Goal: Information Seeking & Learning: Check status

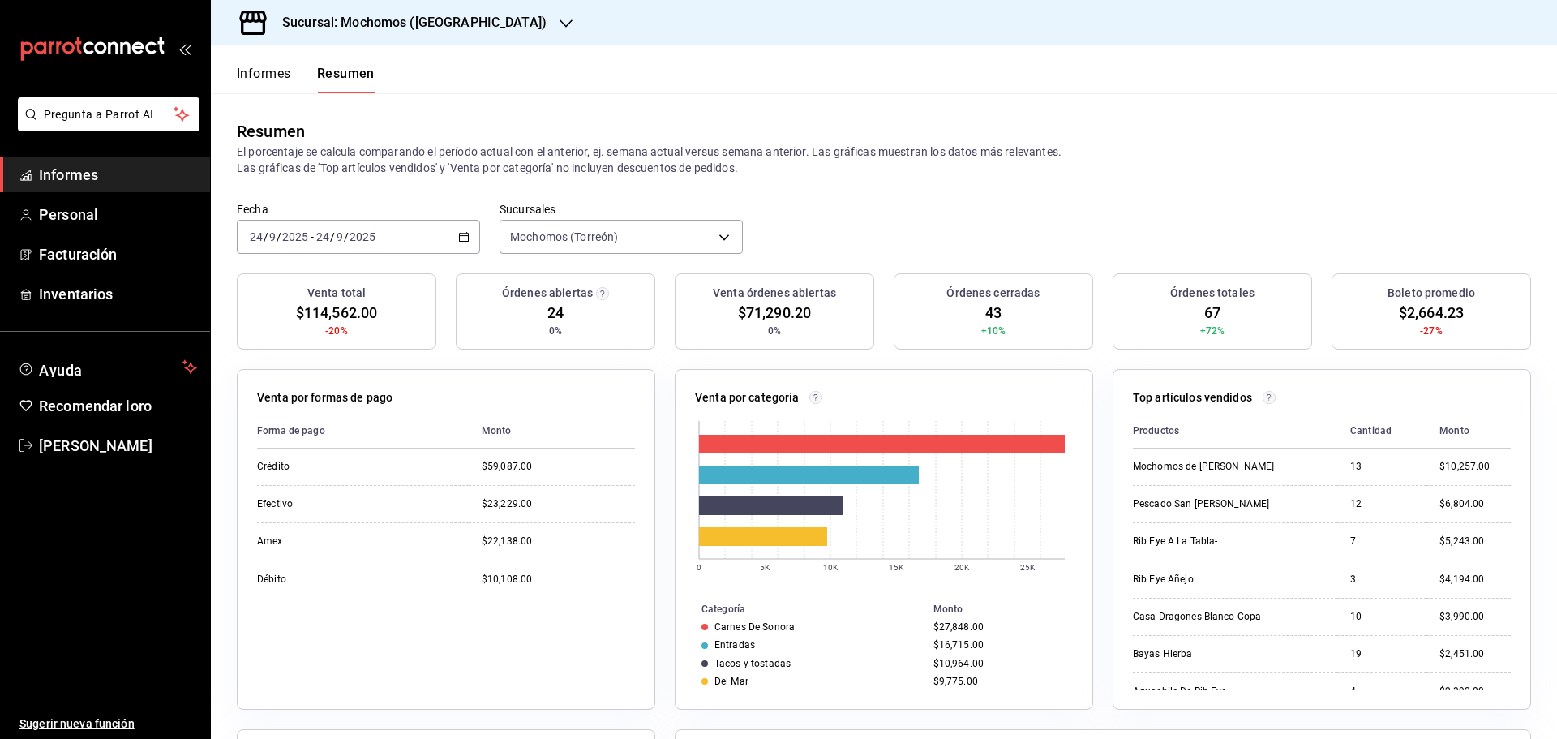
click at [270, 75] on font "Informes" at bounding box center [264, 73] width 54 height 15
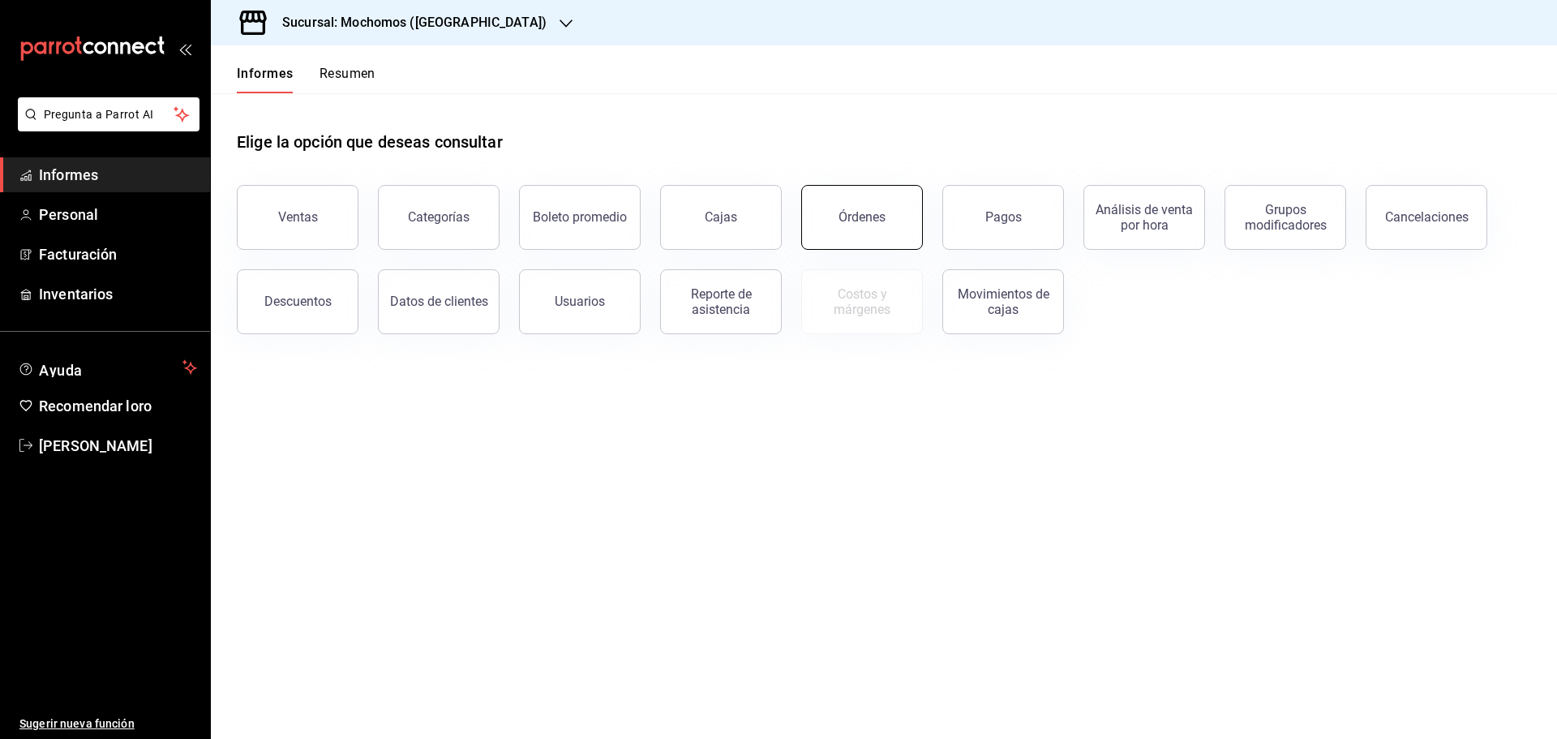
click at [867, 219] on font "Órdenes" at bounding box center [861, 216] width 47 height 15
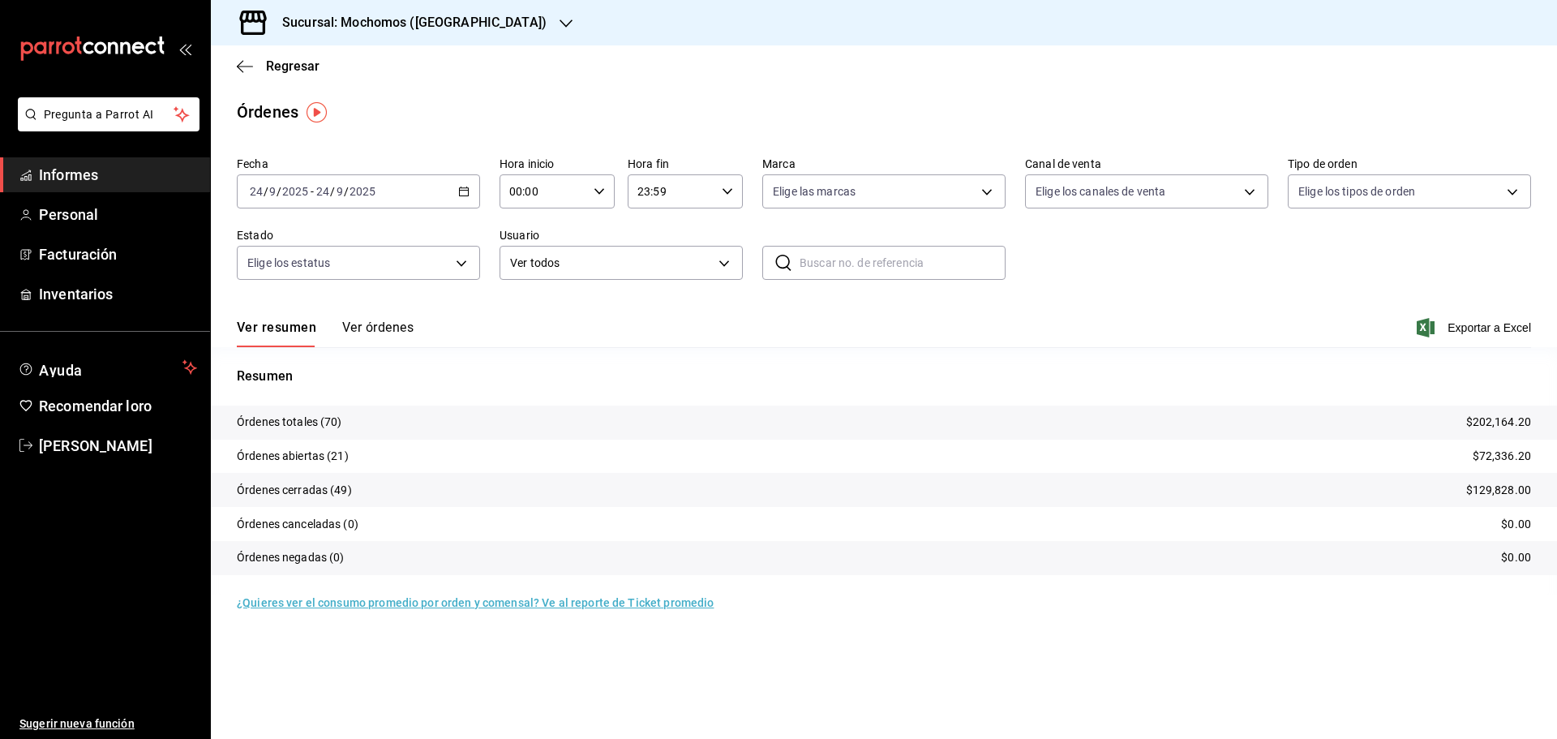
click at [466, 197] on div "[DATE] [DATE] - [DATE] [DATE]" at bounding box center [358, 191] width 243 height 34
click at [346, 427] on span "Rango de fechas" at bounding box center [314, 422] width 126 height 17
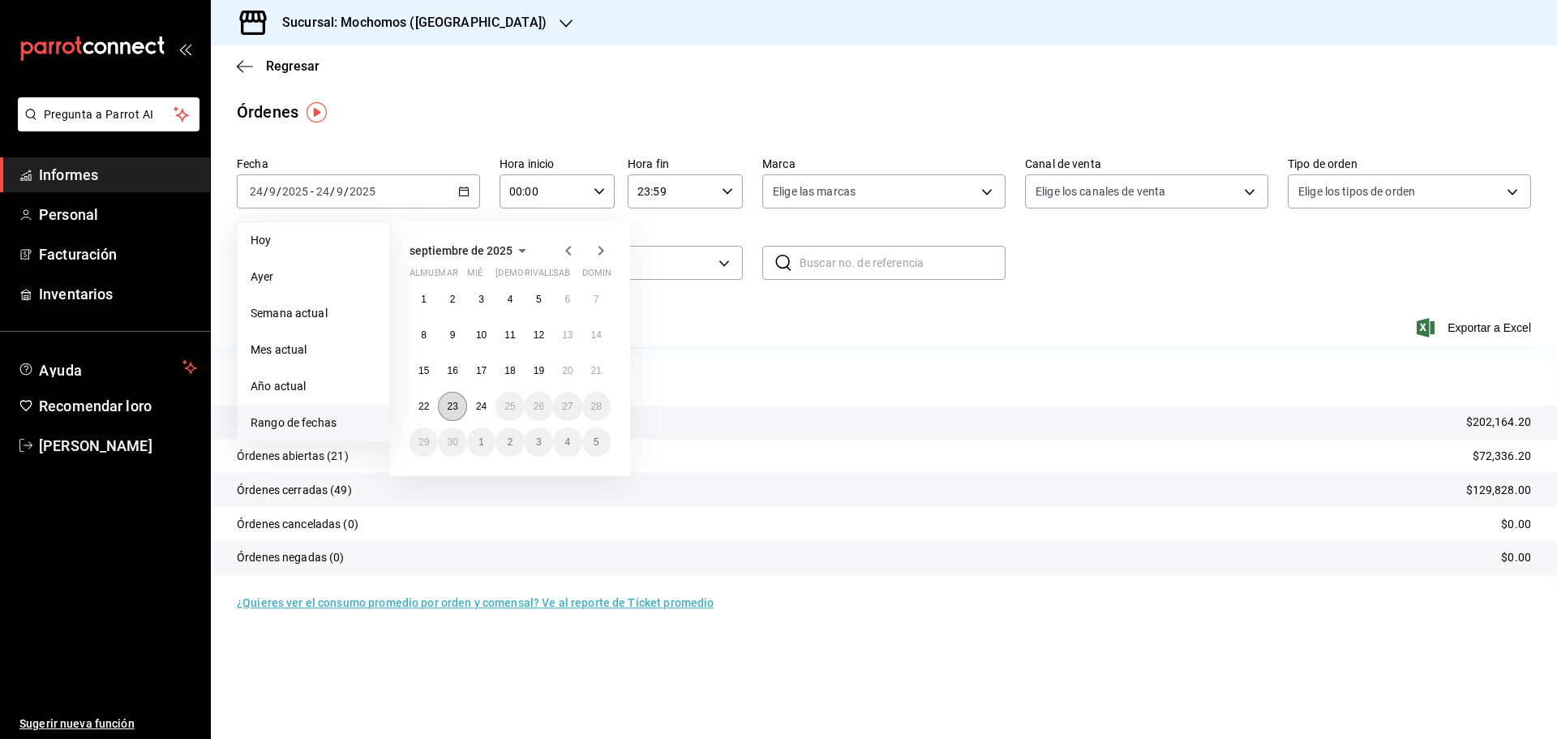
click at [456, 413] on button "23" at bounding box center [452, 406] width 28 height 29
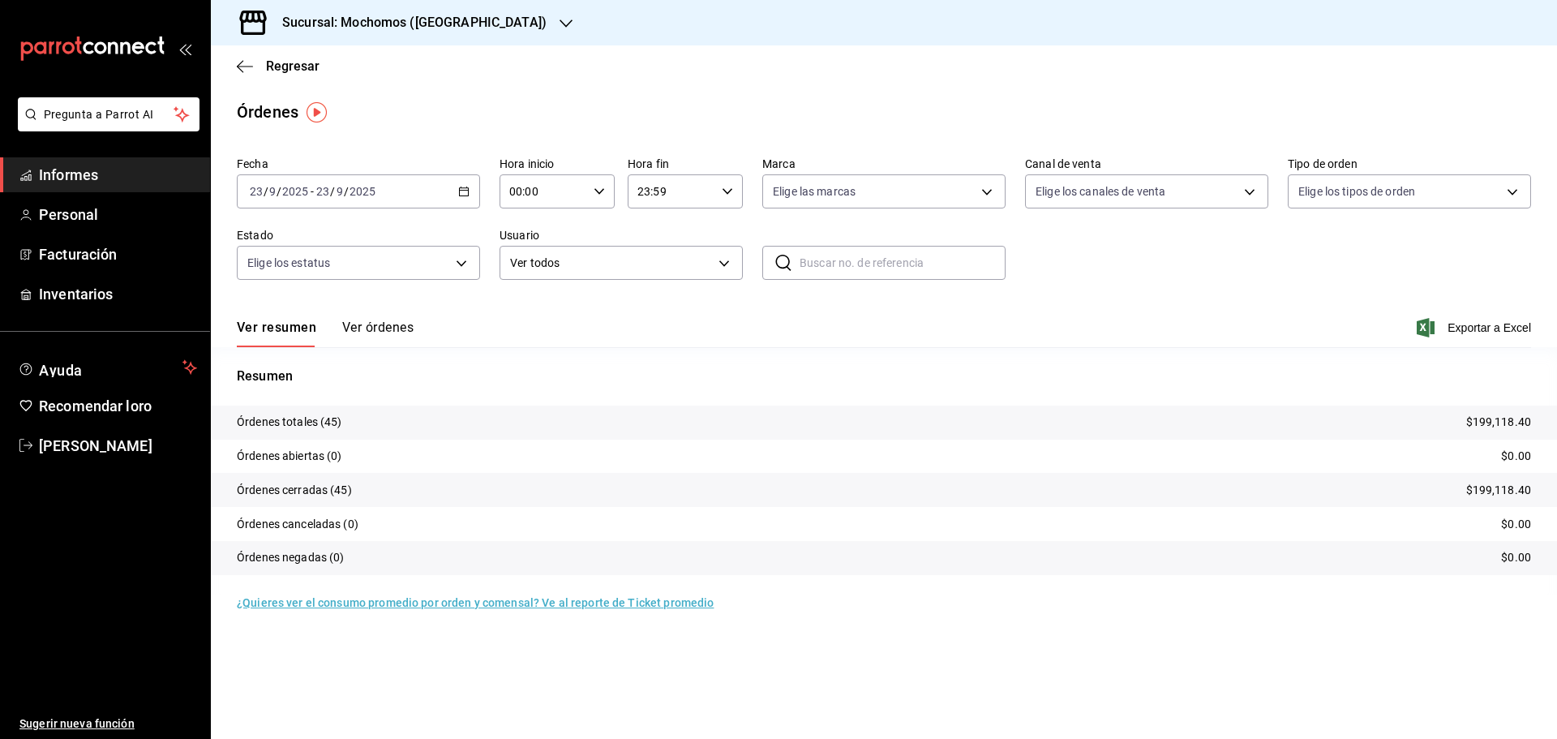
click at [602, 186] on icon "button" at bounding box center [598, 191] width 11 height 11
click at [529, 311] on button "06" at bounding box center [528, 304] width 51 height 32
type input "06:00"
click at [529, 311] on button "06" at bounding box center [528, 304] width 51 height 32
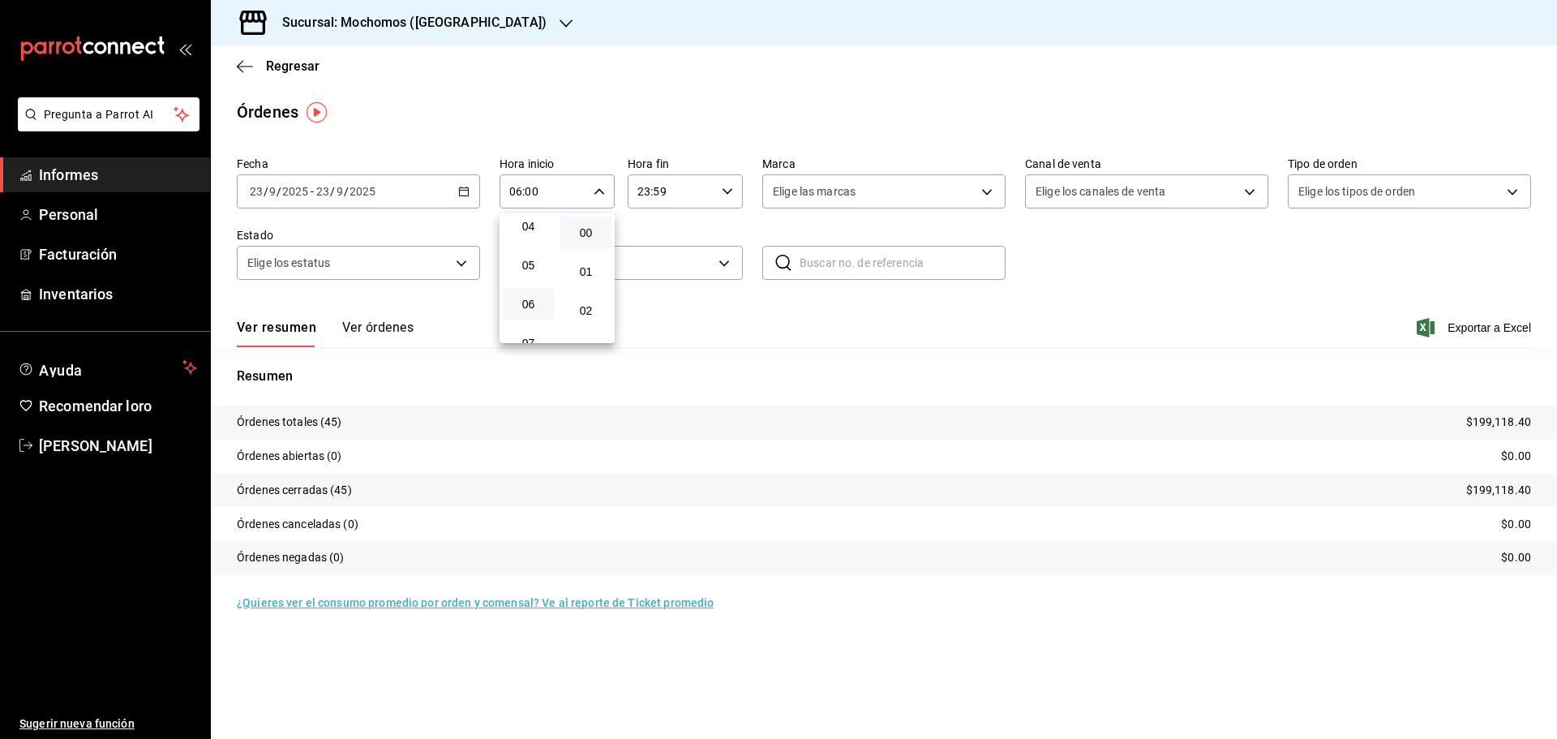
click at [392, 329] on div at bounding box center [778, 369] width 1557 height 739
click at [388, 326] on font "Ver órdenes" at bounding box center [377, 326] width 71 height 15
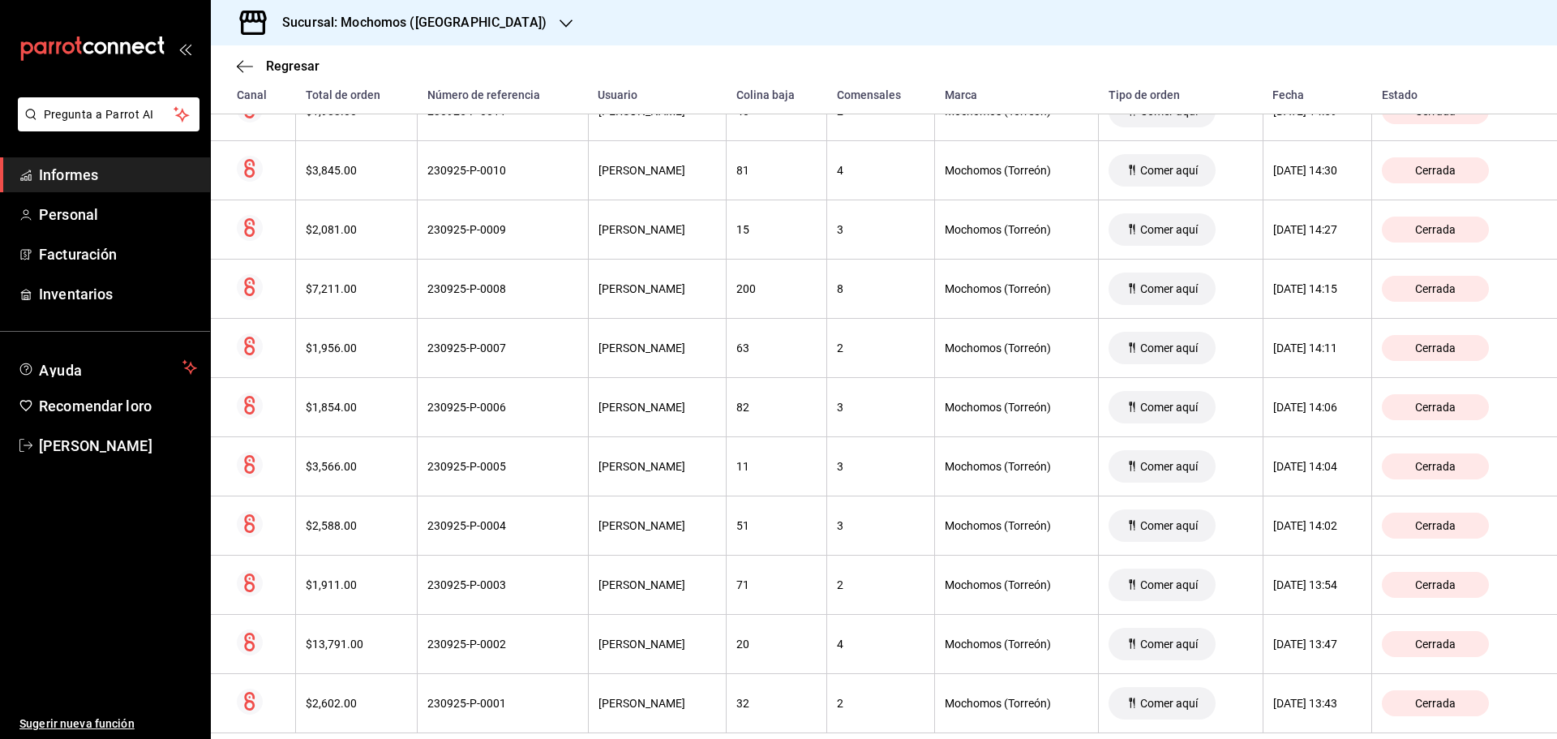
scroll to position [2374, 0]
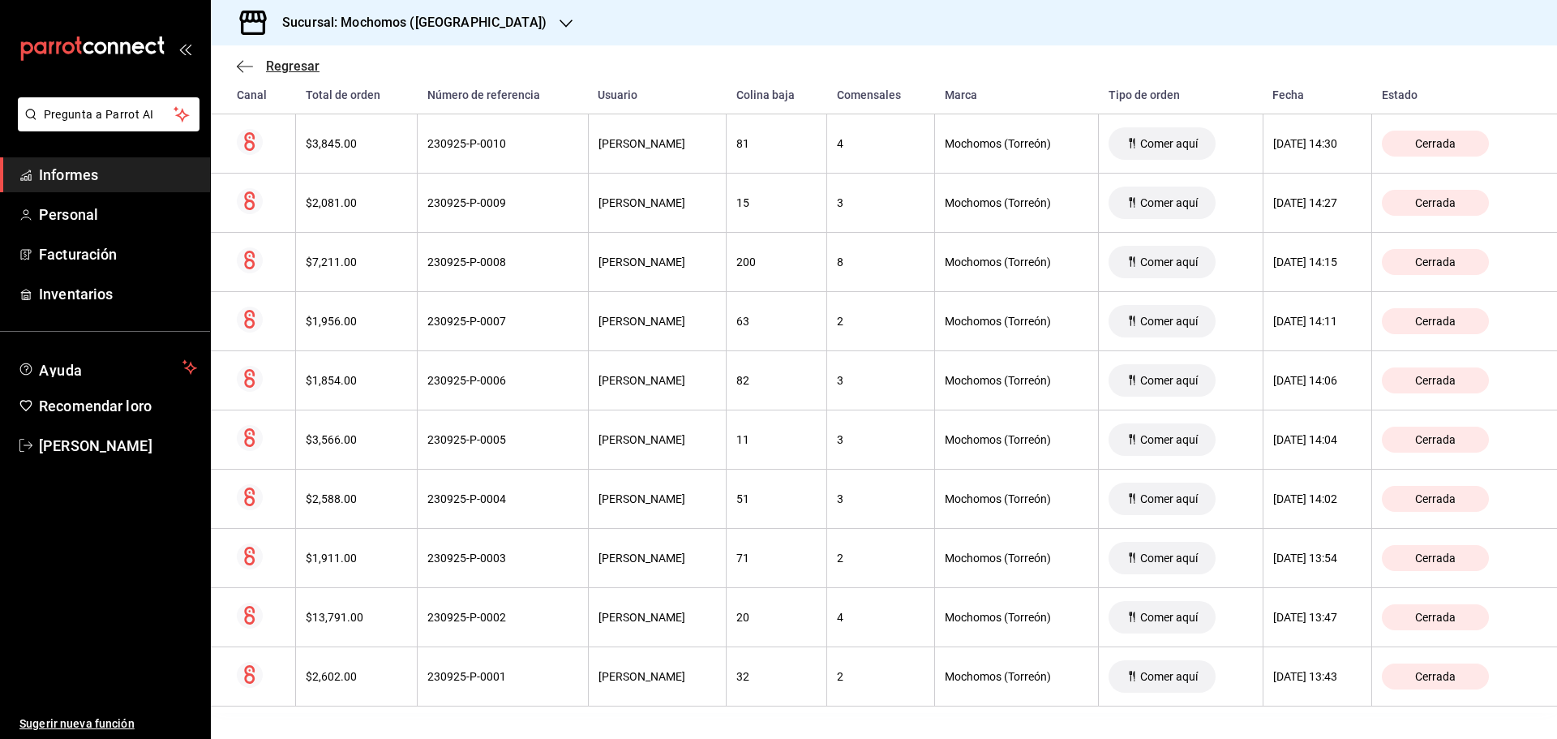
click at [294, 67] on font "Regresar" at bounding box center [293, 65] width 54 height 15
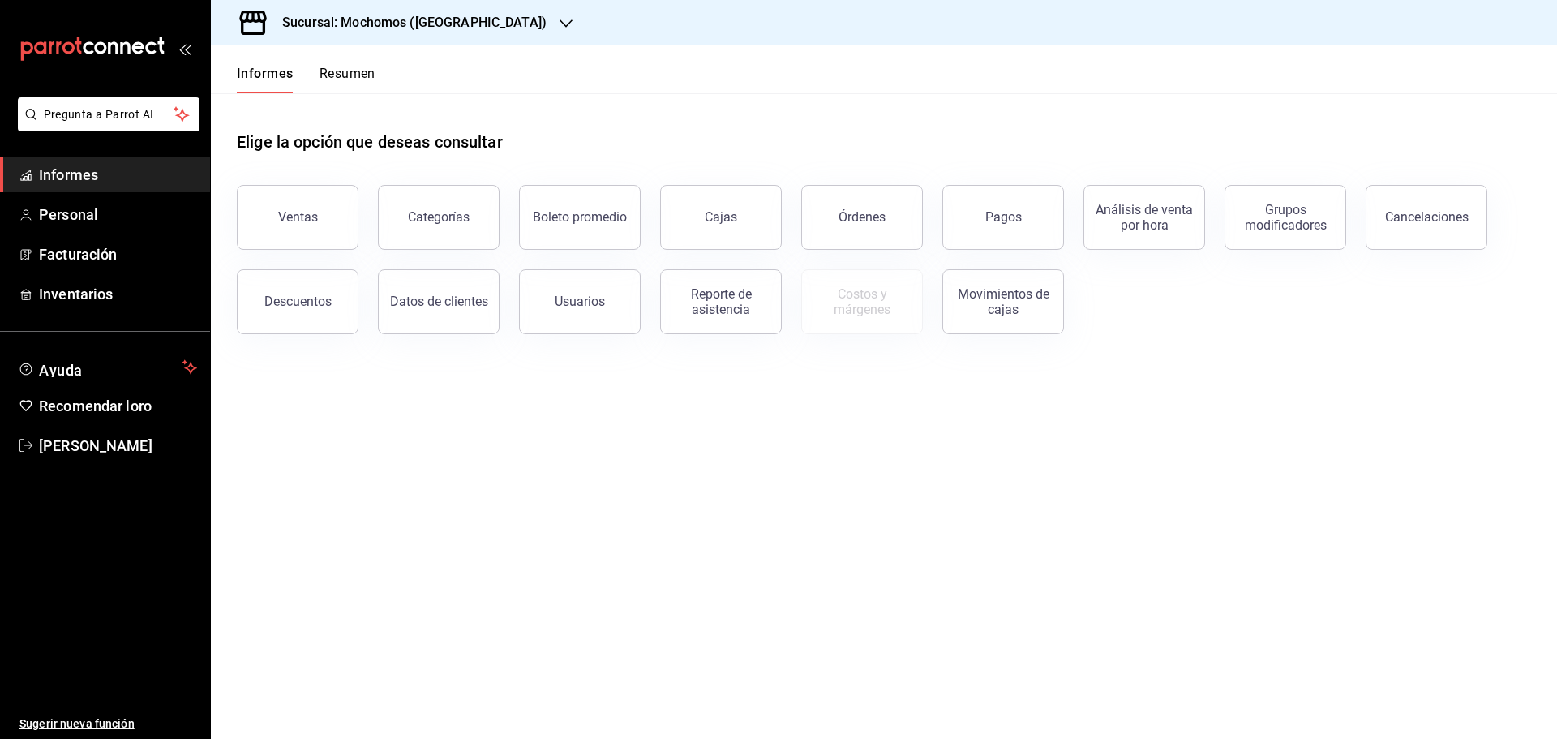
click at [355, 75] on font "Resumen" at bounding box center [347, 73] width 56 height 15
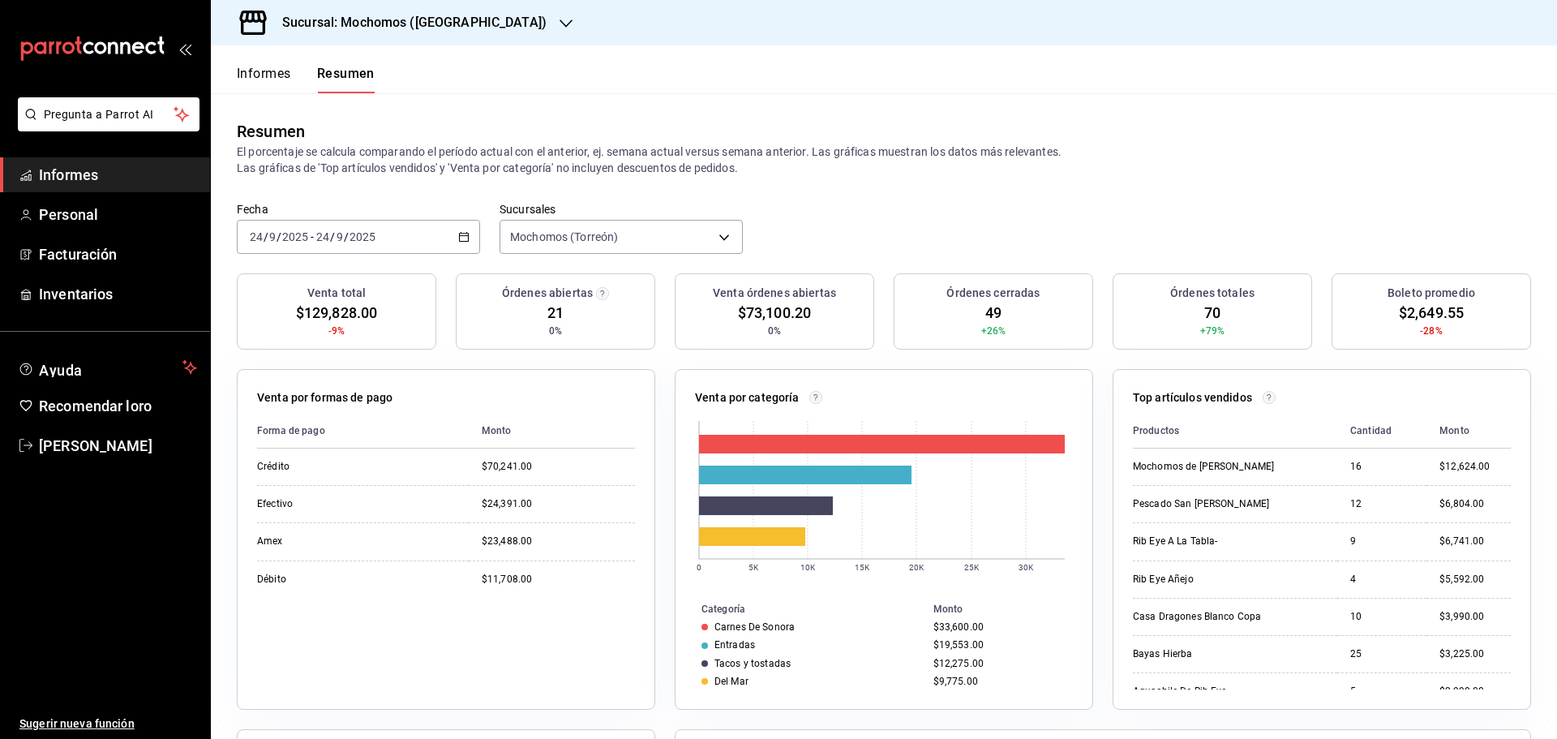
click at [263, 82] on button "Informes" at bounding box center [264, 79] width 54 height 28
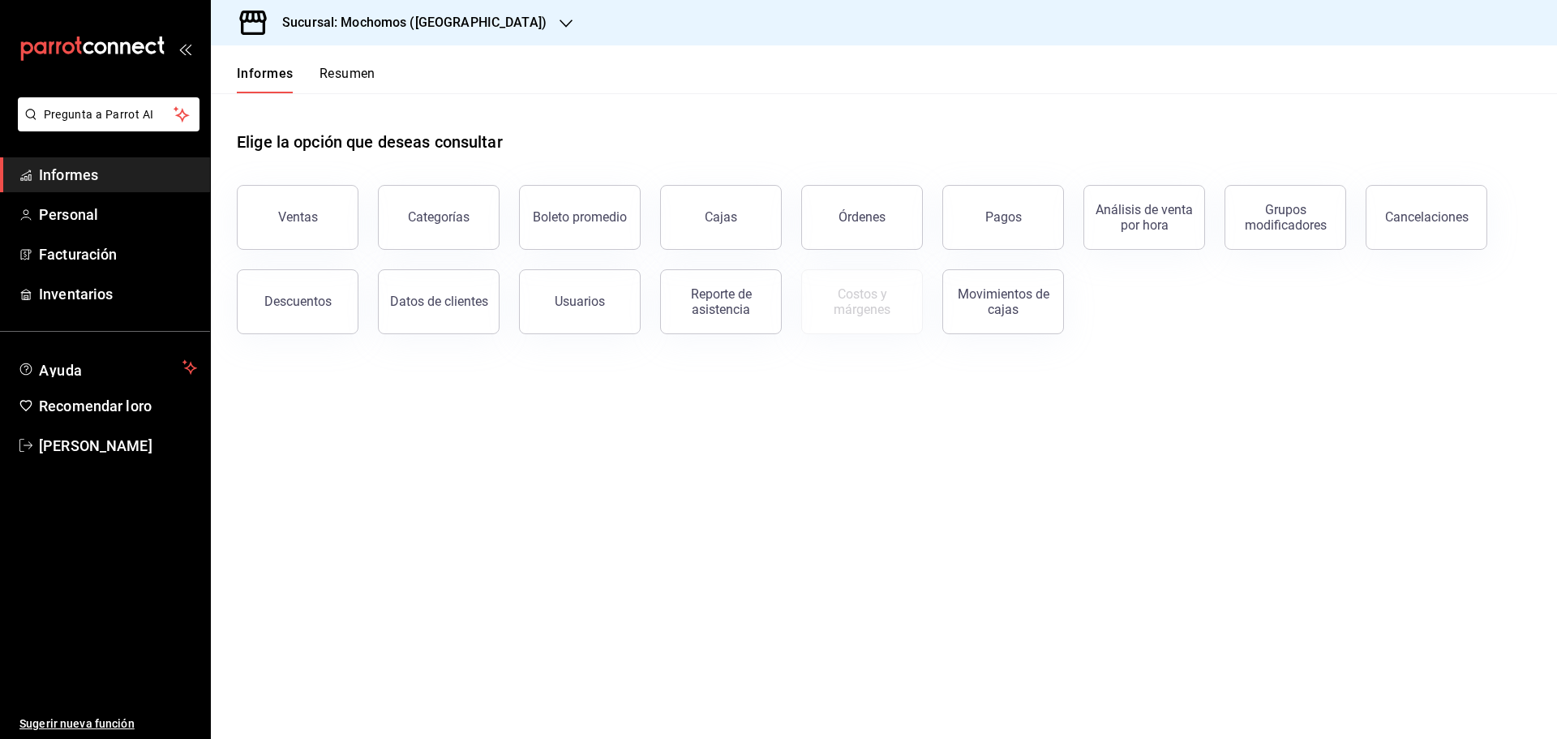
click at [344, 69] on font "Resumen" at bounding box center [347, 73] width 56 height 15
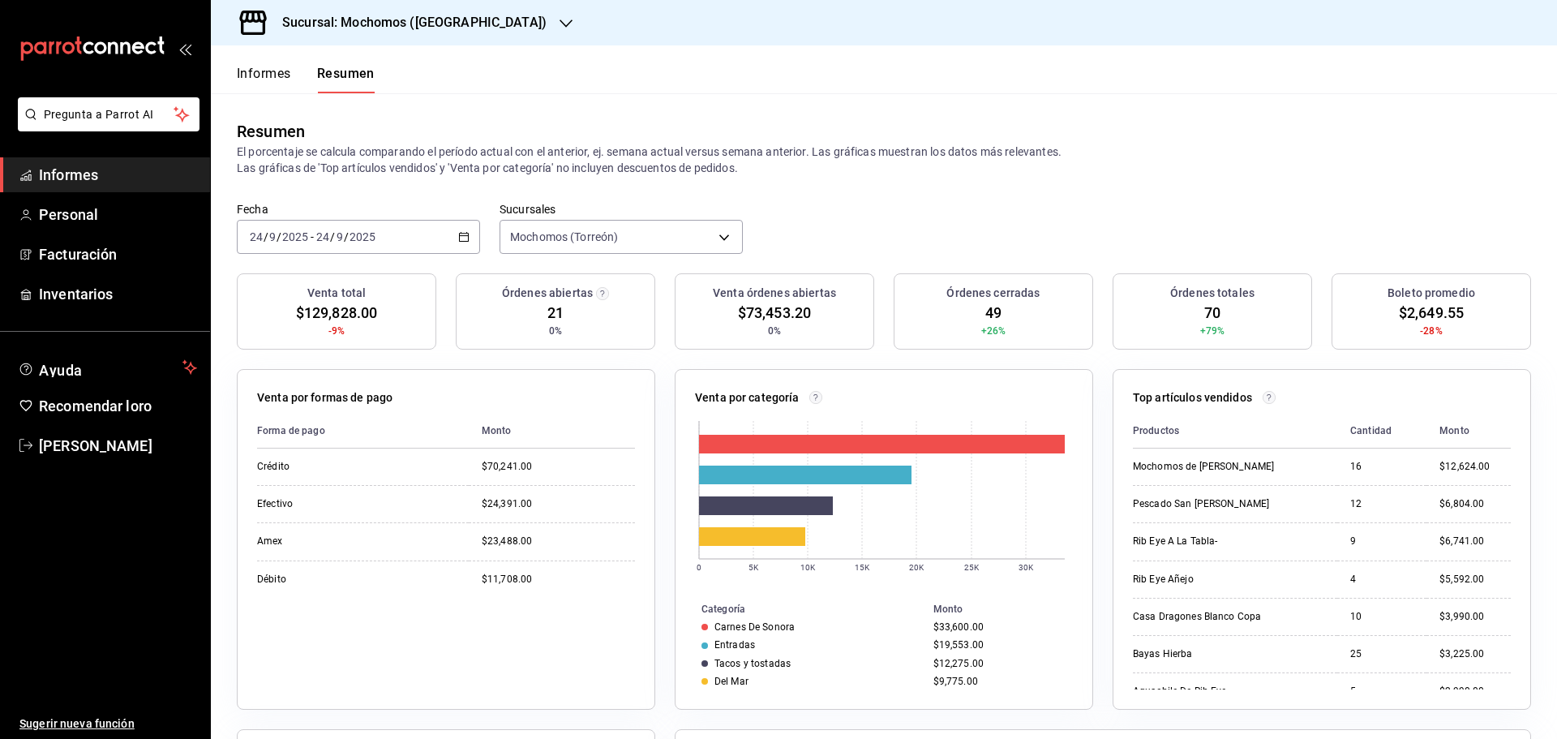
click at [251, 75] on font "Informes" at bounding box center [264, 73] width 54 height 15
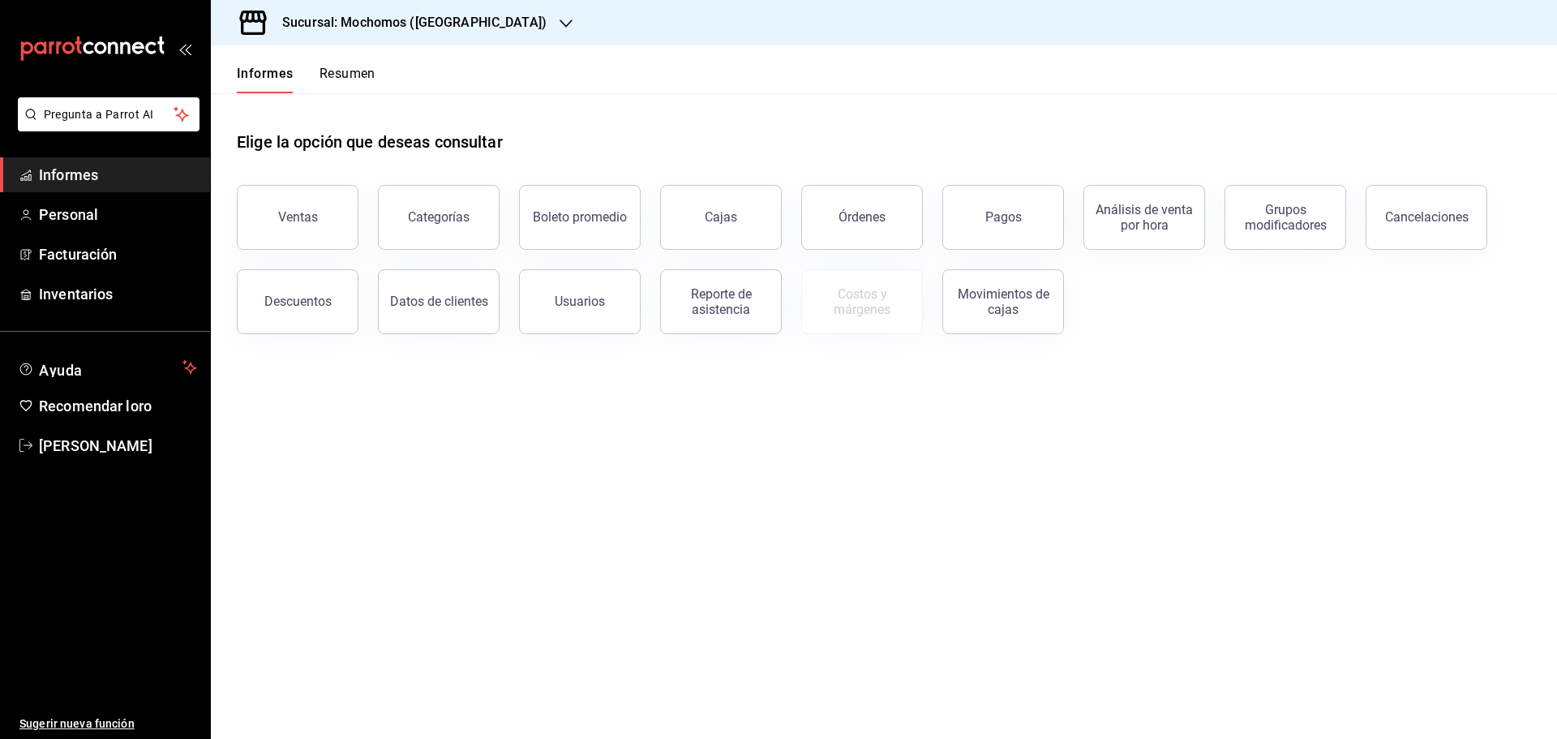
click at [329, 82] on button "Resumen" at bounding box center [347, 79] width 56 height 28
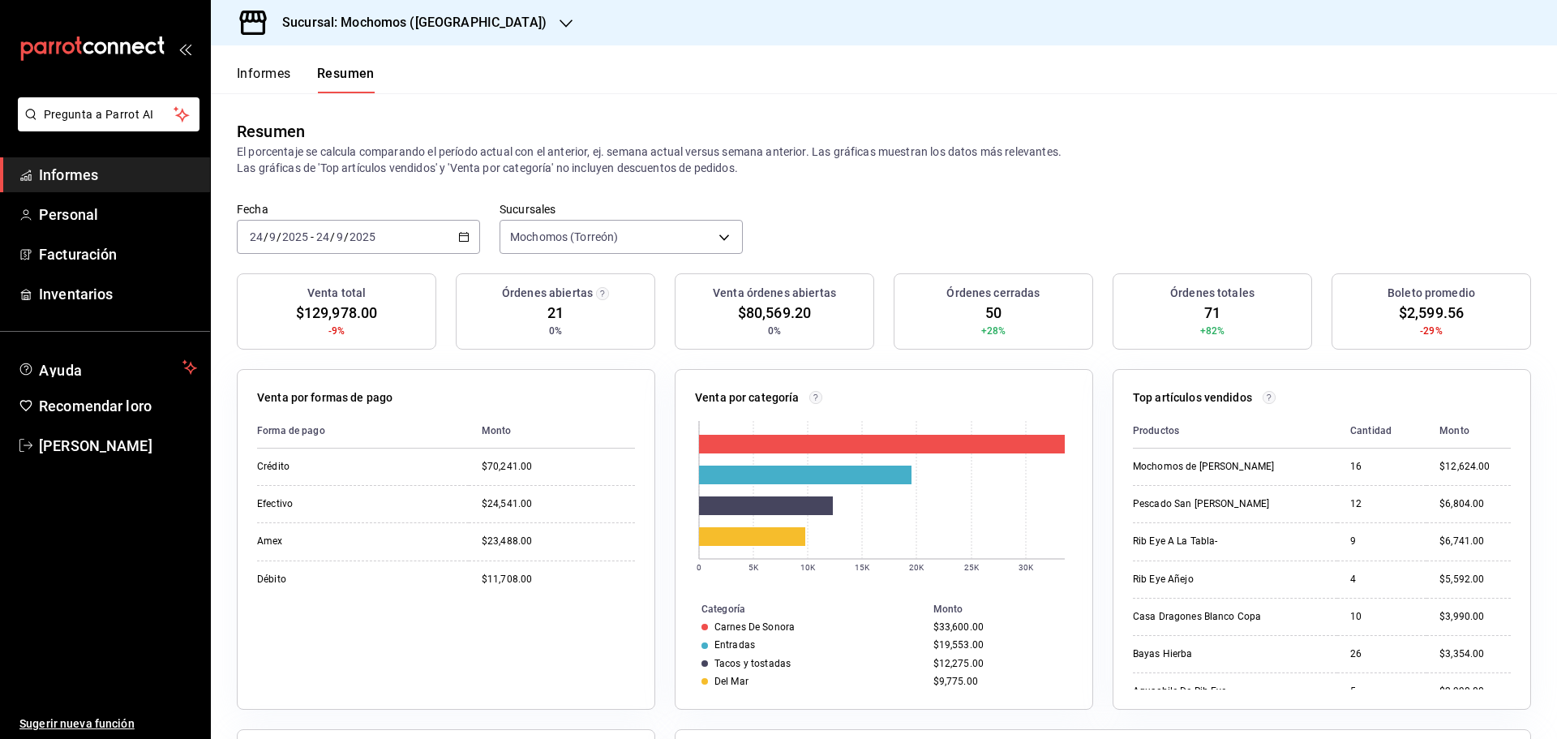
click at [272, 79] on font "Informes" at bounding box center [264, 73] width 54 height 15
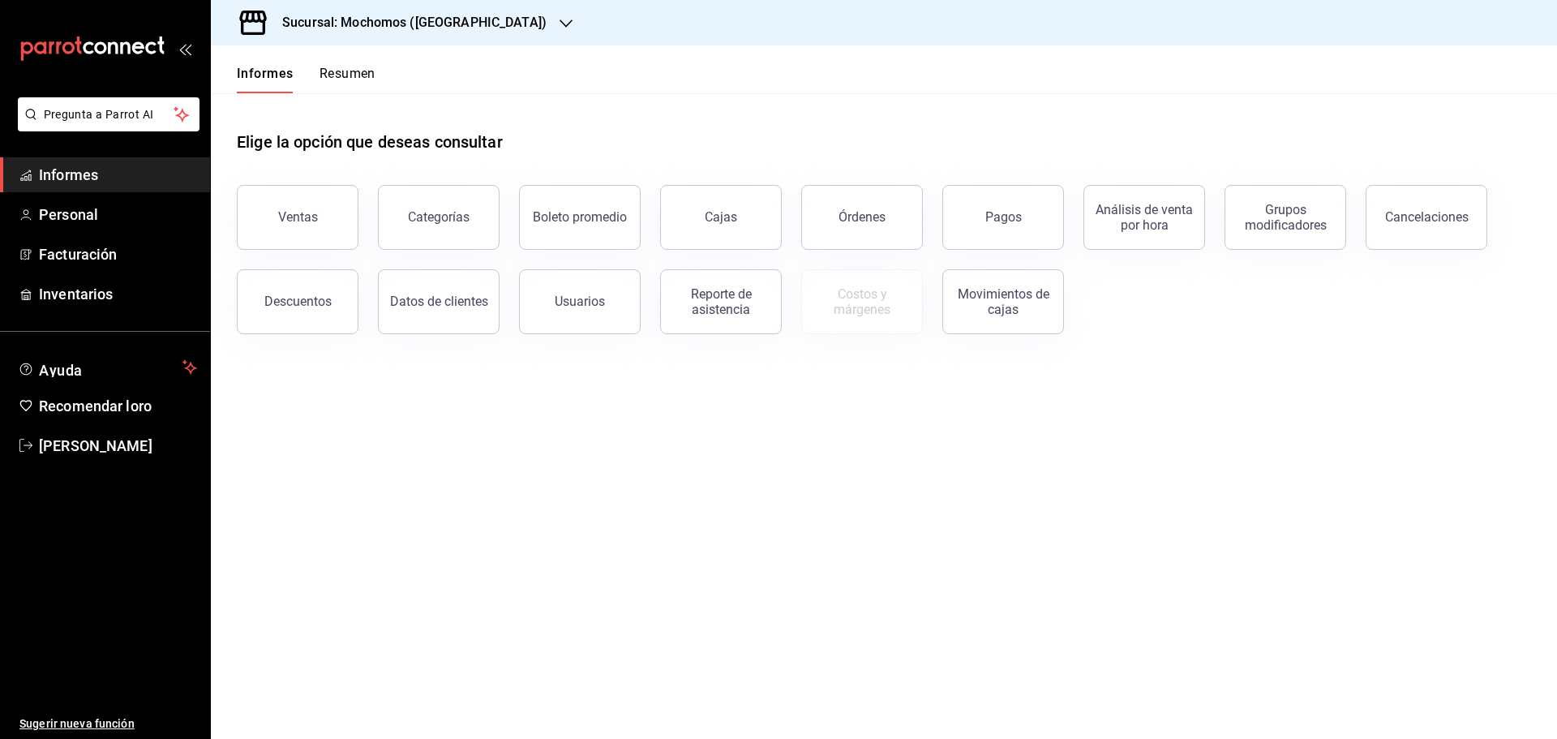
click at [366, 79] on font "Resumen" at bounding box center [347, 73] width 56 height 15
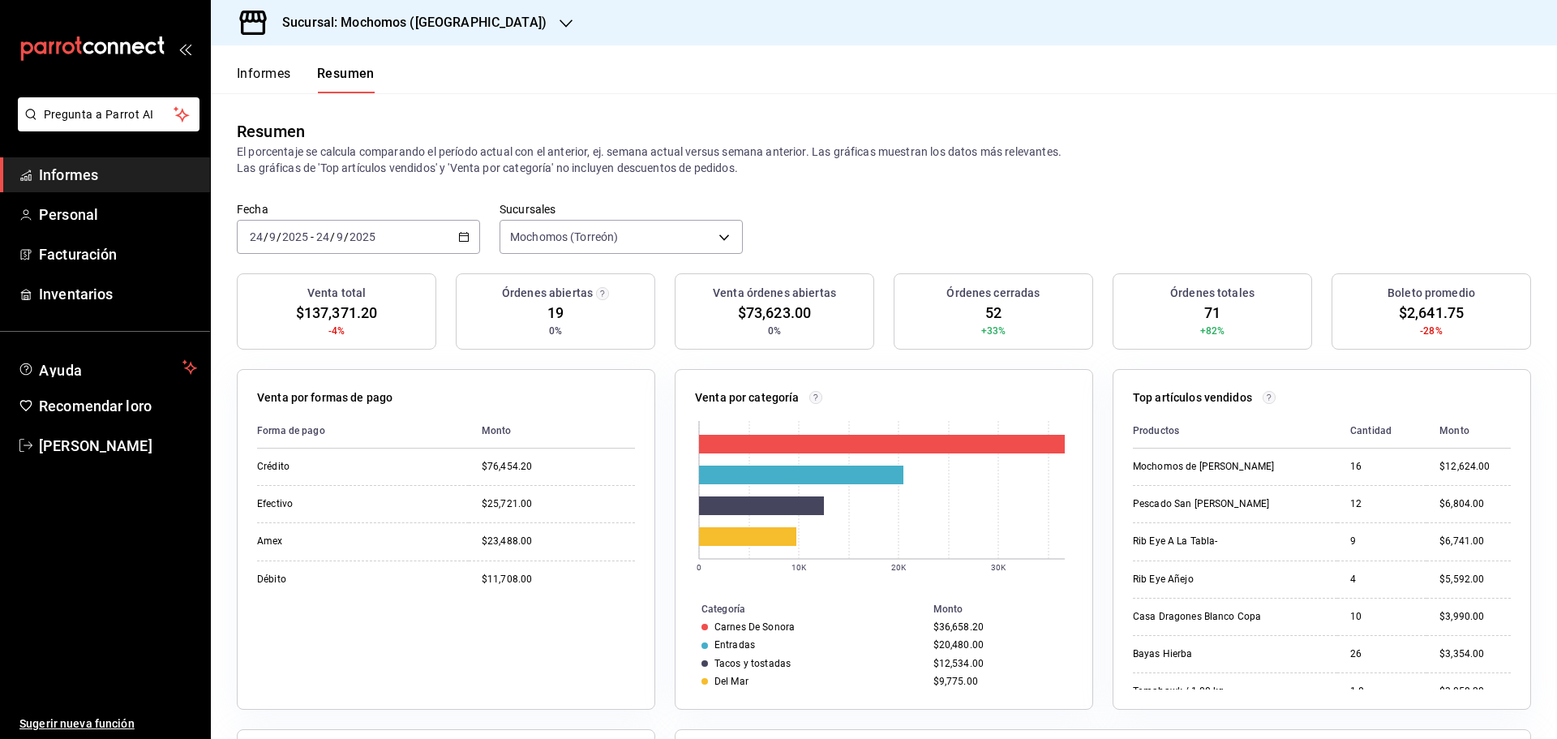
click at [276, 76] on font "Informes" at bounding box center [264, 73] width 54 height 15
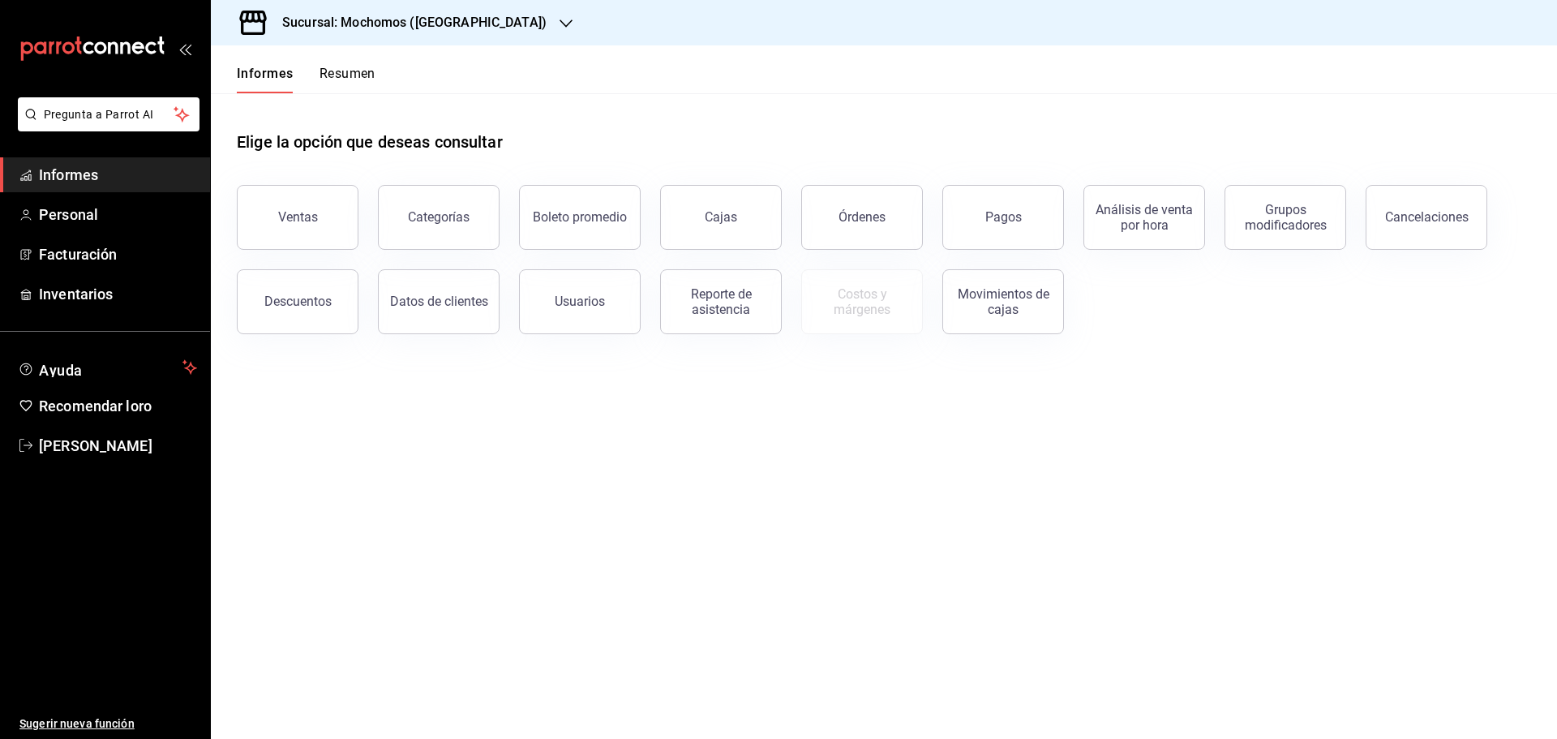
click at [329, 70] on font "Resumen" at bounding box center [347, 73] width 56 height 15
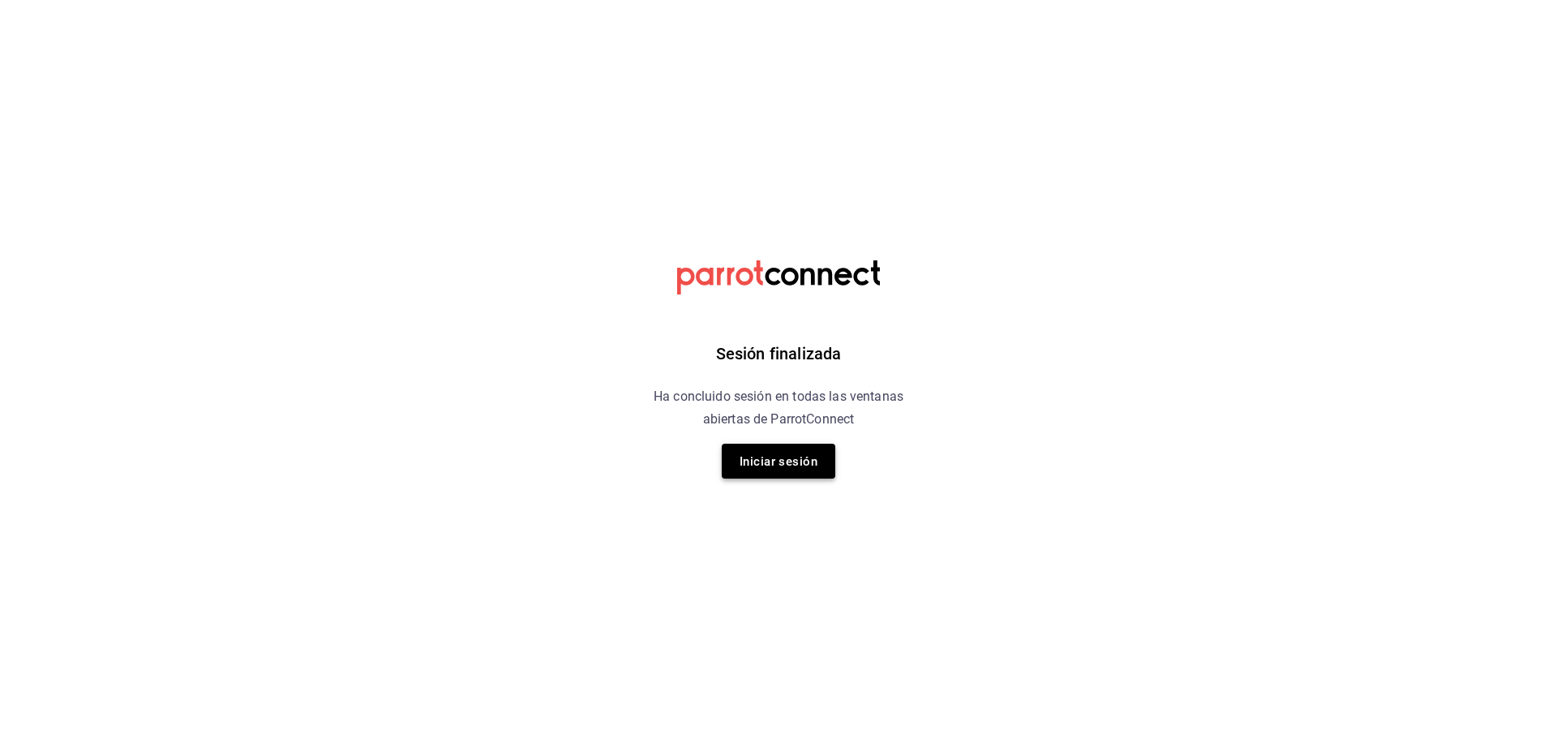
click at [775, 468] on font "Iniciar sesión" at bounding box center [778, 461] width 78 height 15
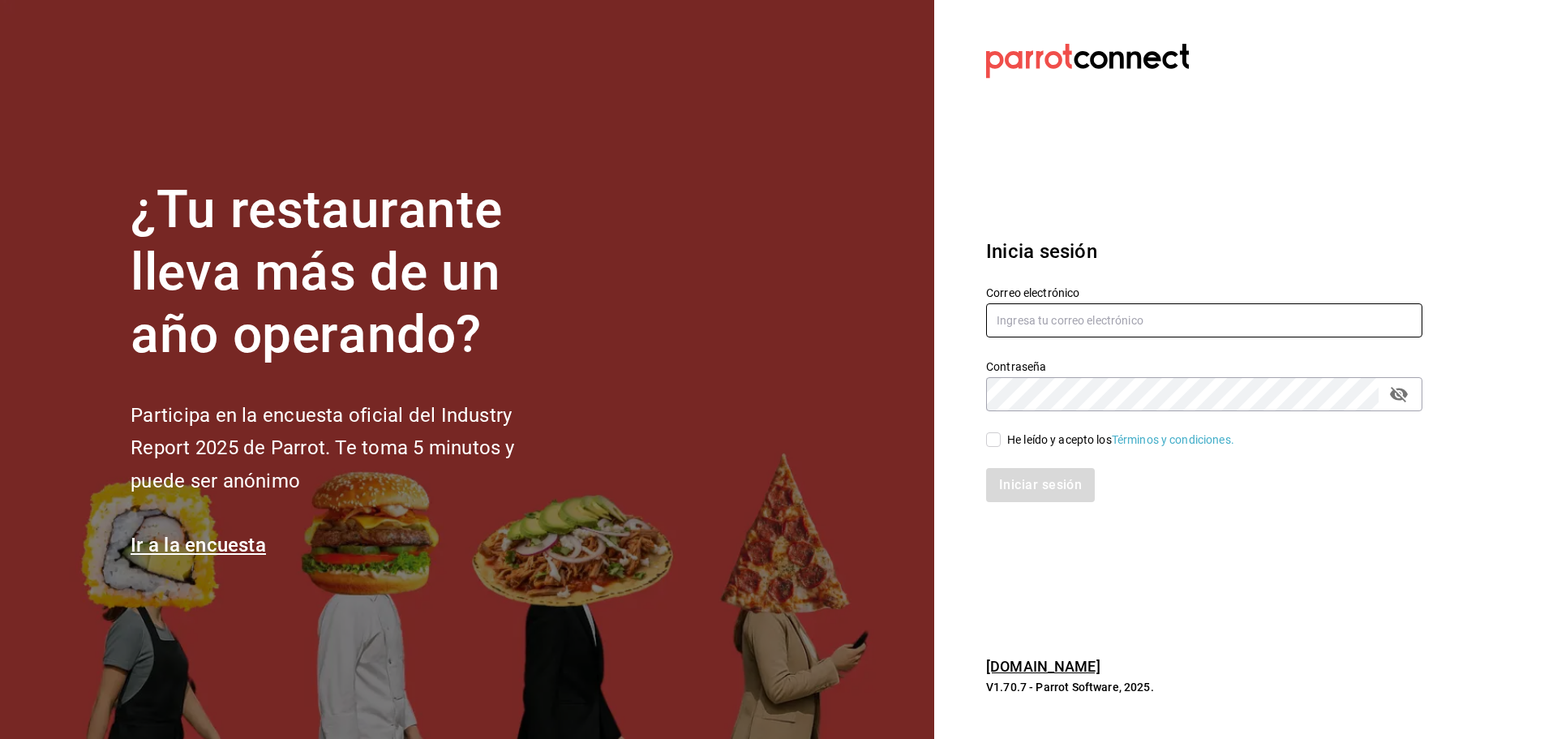
type input "[PERSON_NAME][EMAIL_ADDRESS][PERSON_NAME][DOMAIN_NAME]"
click at [987, 449] on div "Iniciar sesión" at bounding box center [1194, 475] width 456 height 54
click at [996, 444] on input "He leído y acepto los Términos y condiciones." at bounding box center [993, 439] width 15 height 15
checkbox input "true"
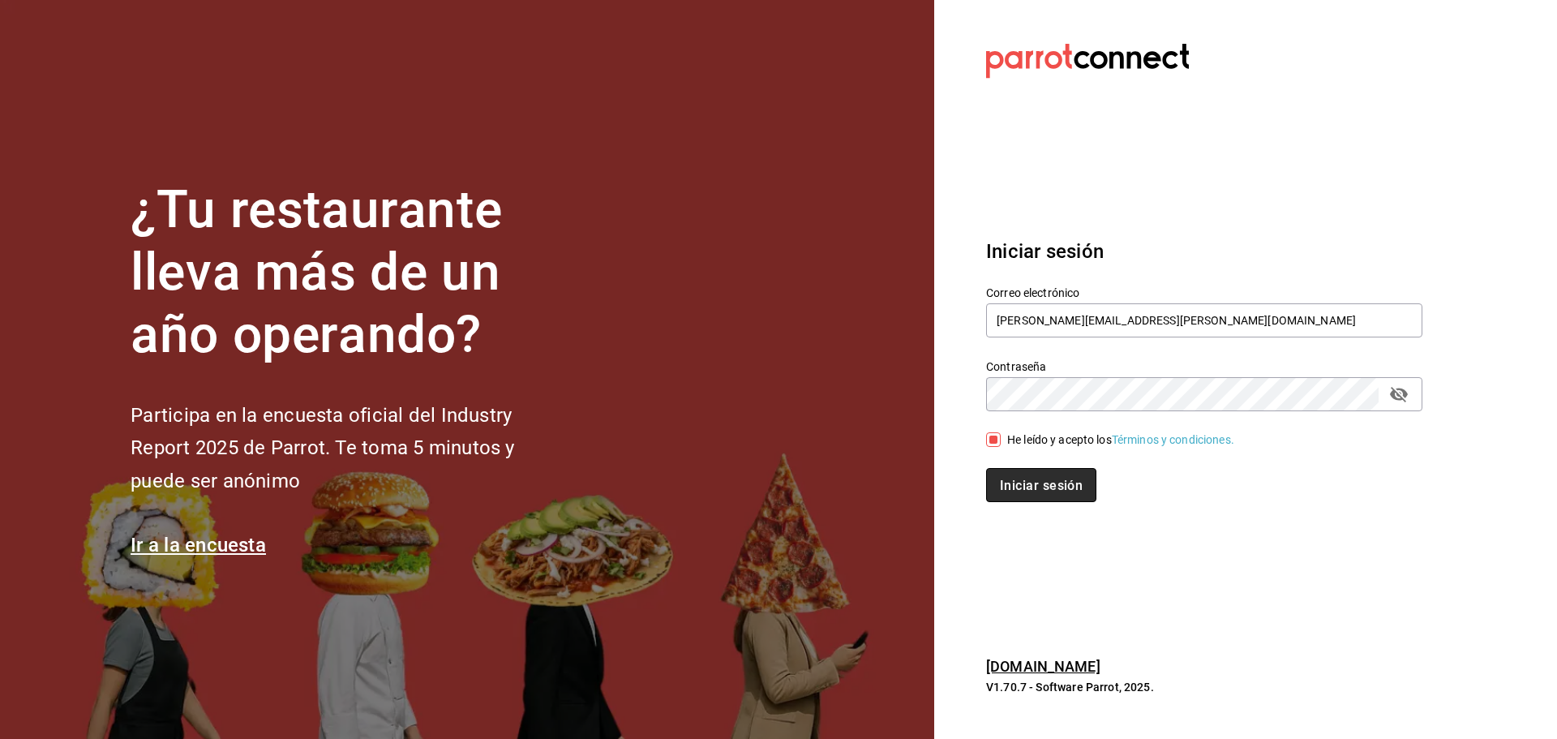
click at [1037, 486] on font "Iniciar sesión" at bounding box center [1041, 484] width 83 height 15
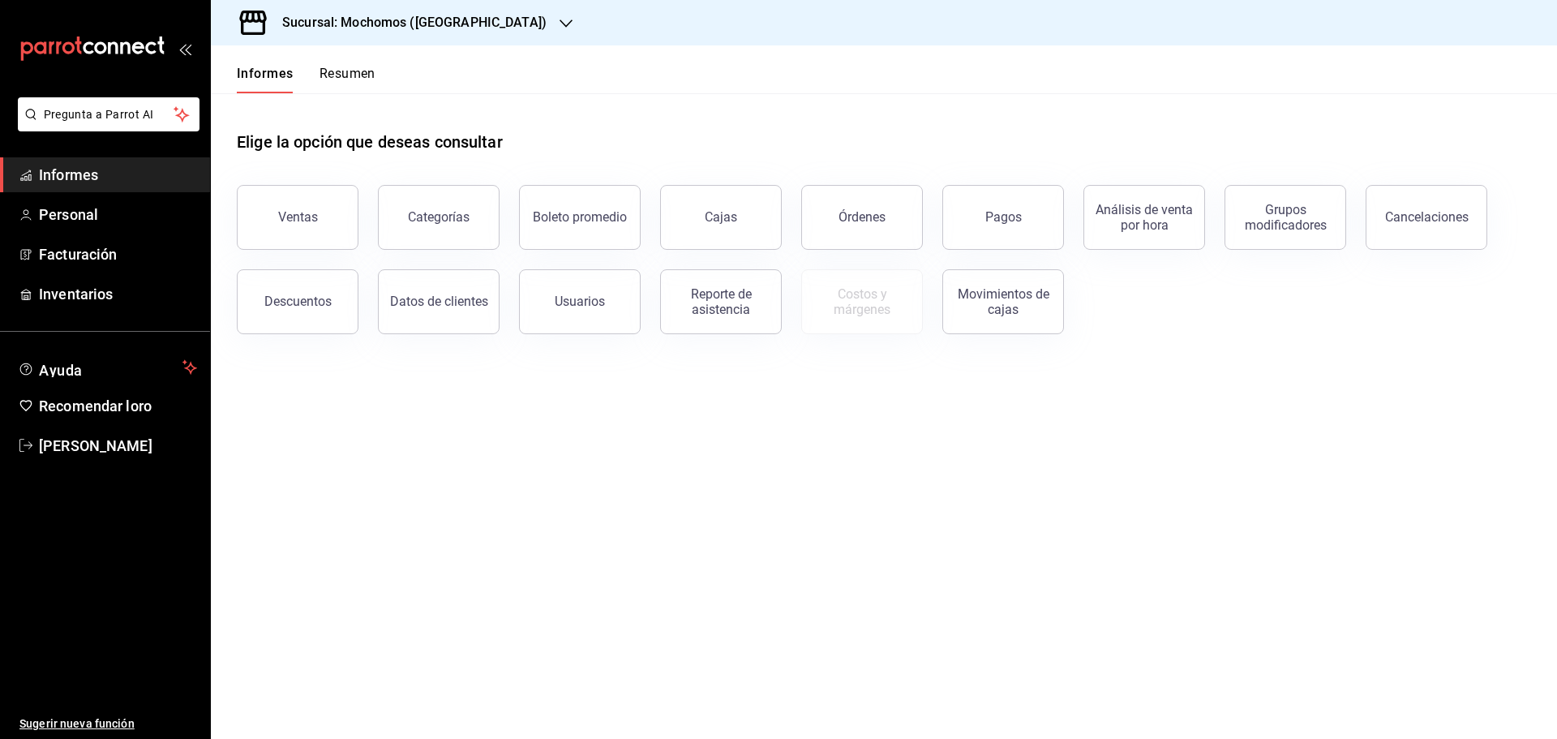
click at [358, 75] on font "Resumen" at bounding box center [347, 73] width 56 height 15
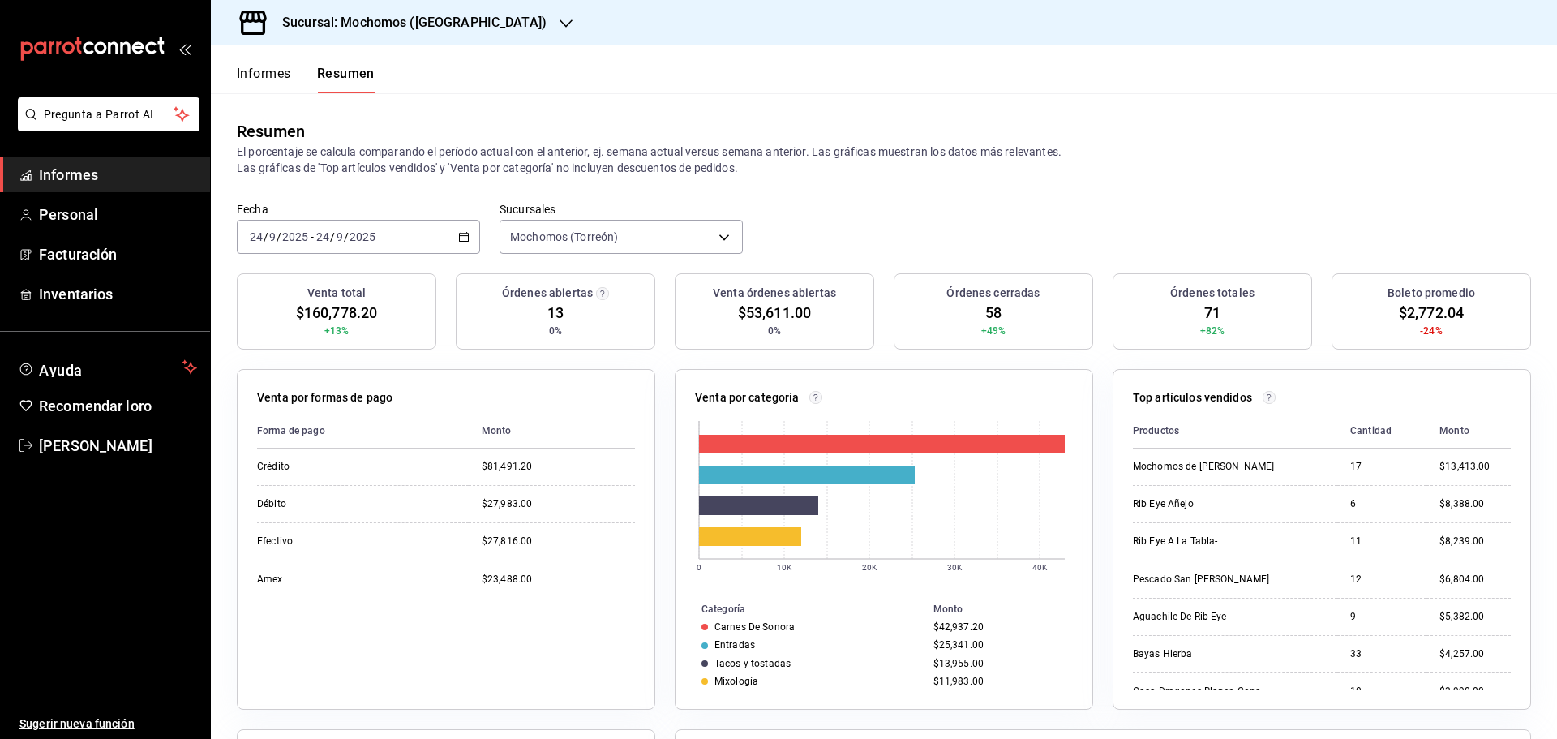
click at [279, 75] on font "Informes" at bounding box center [264, 73] width 54 height 15
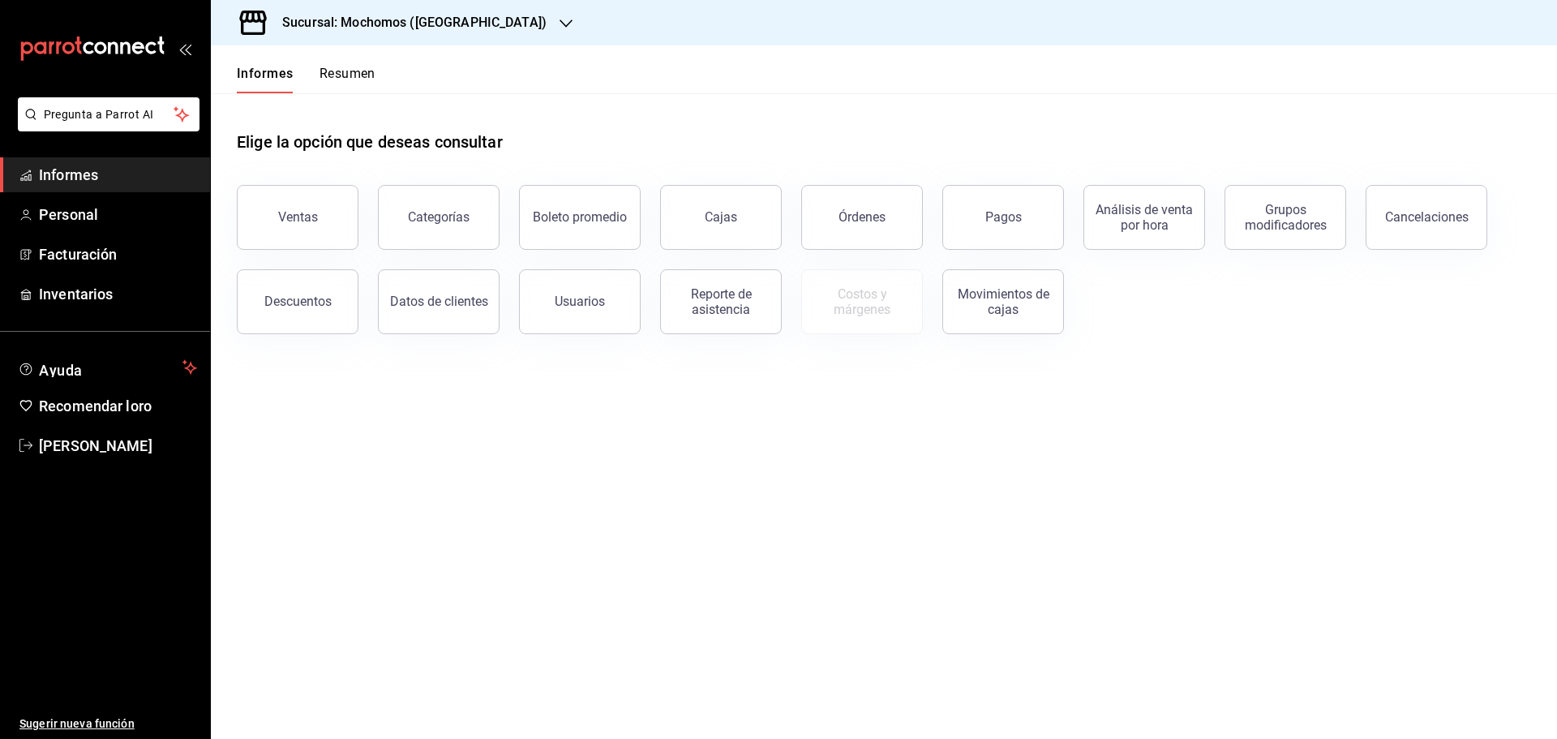
click at [328, 75] on font "Resumen" at bounding box center [347, 73] width 56 height 15
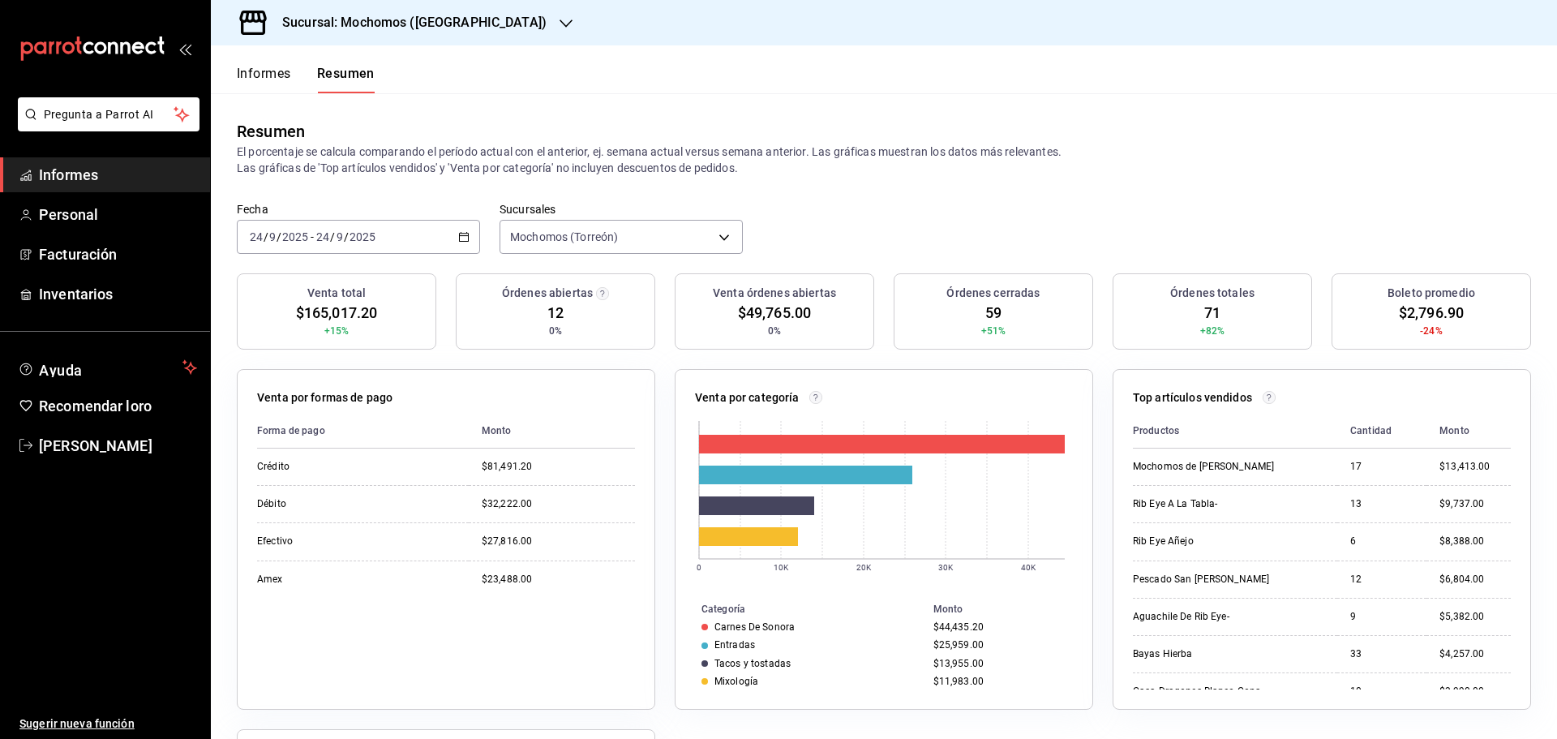
click at [270, 81] on font "Informes" at bounding box center [264, 73] width 54 height 17
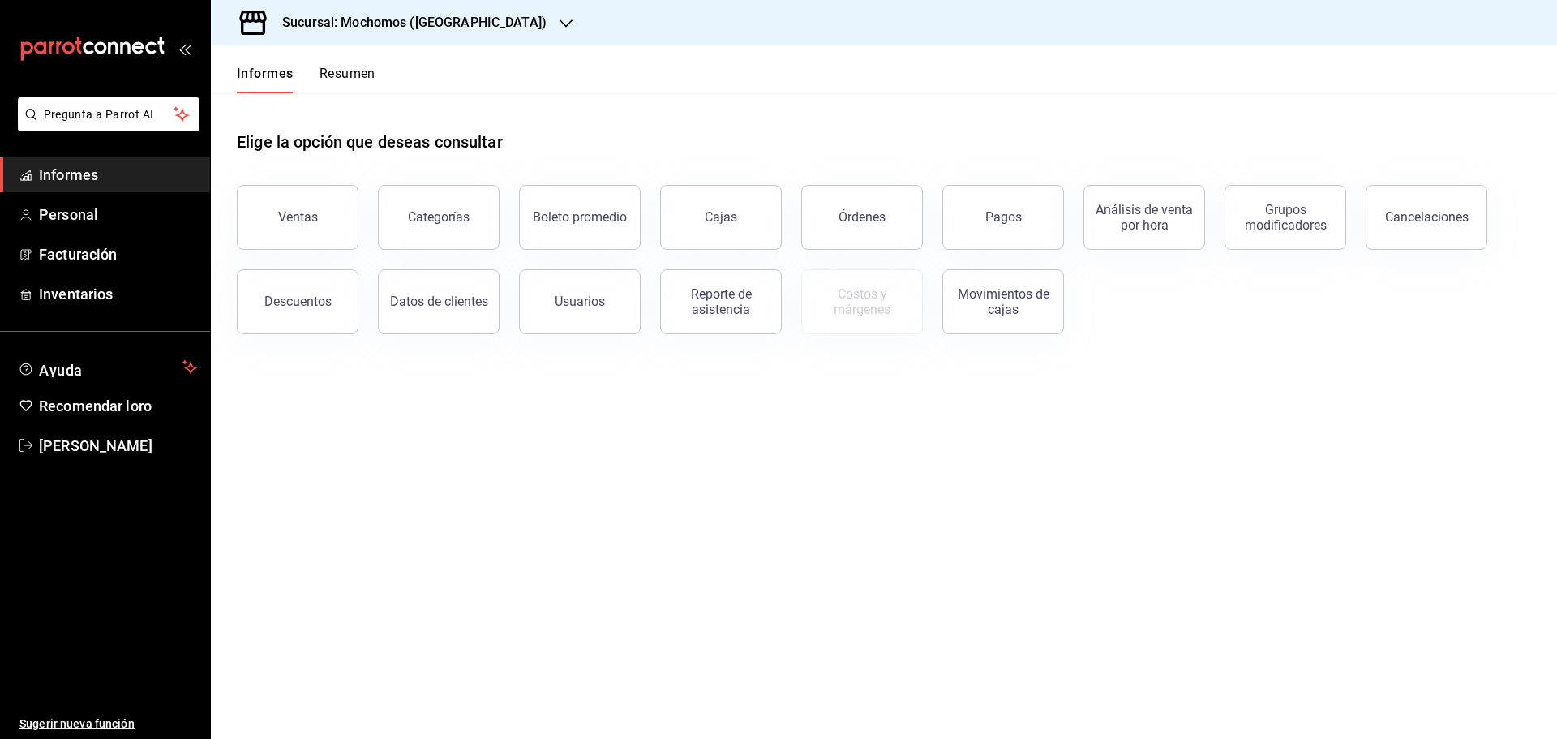
click at [345, 79] on font "Resumen" at bounding box center [347, 73] width 56 height 15
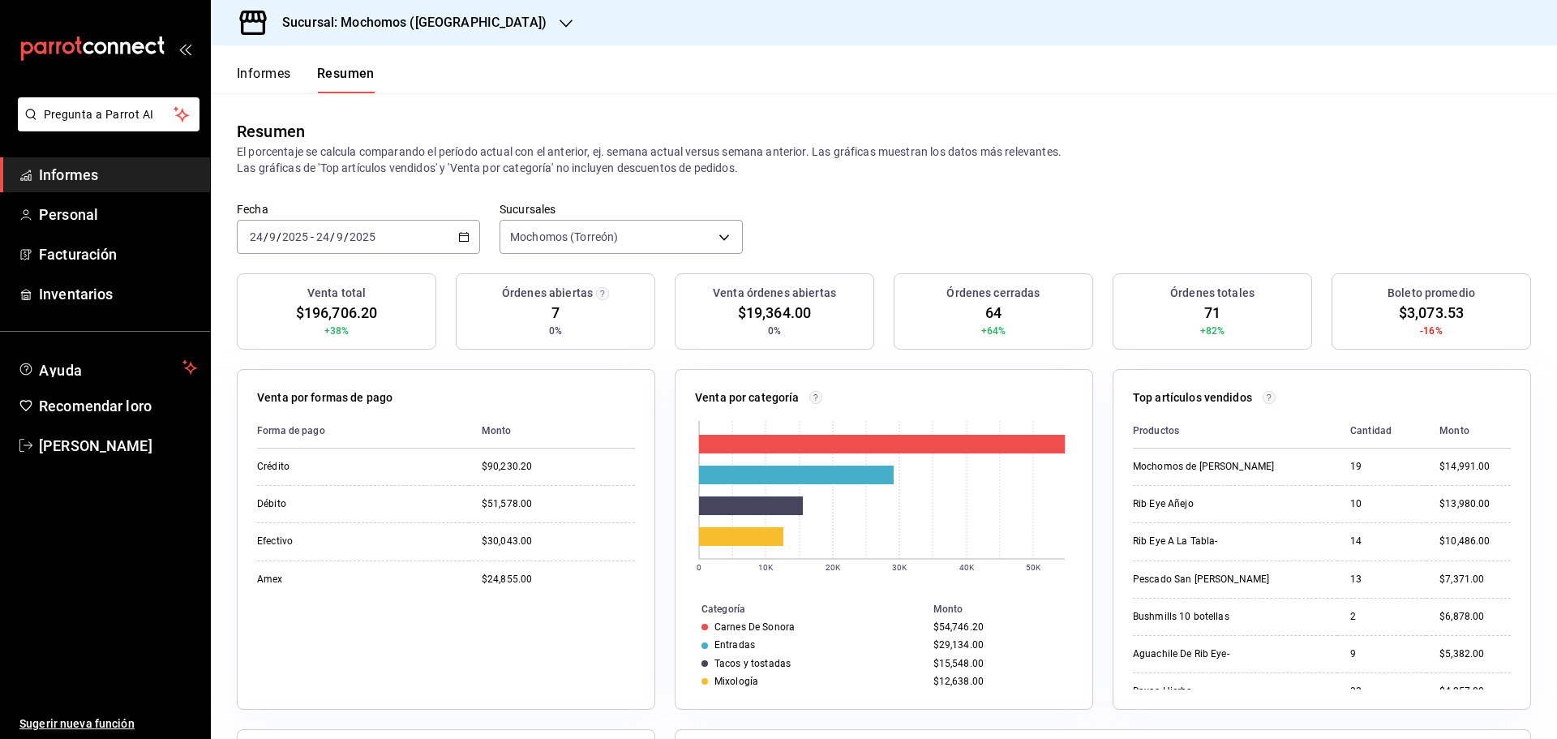
click at [264, 75] on font "Informes" at bounding box center [264, 73] width 54 height 15
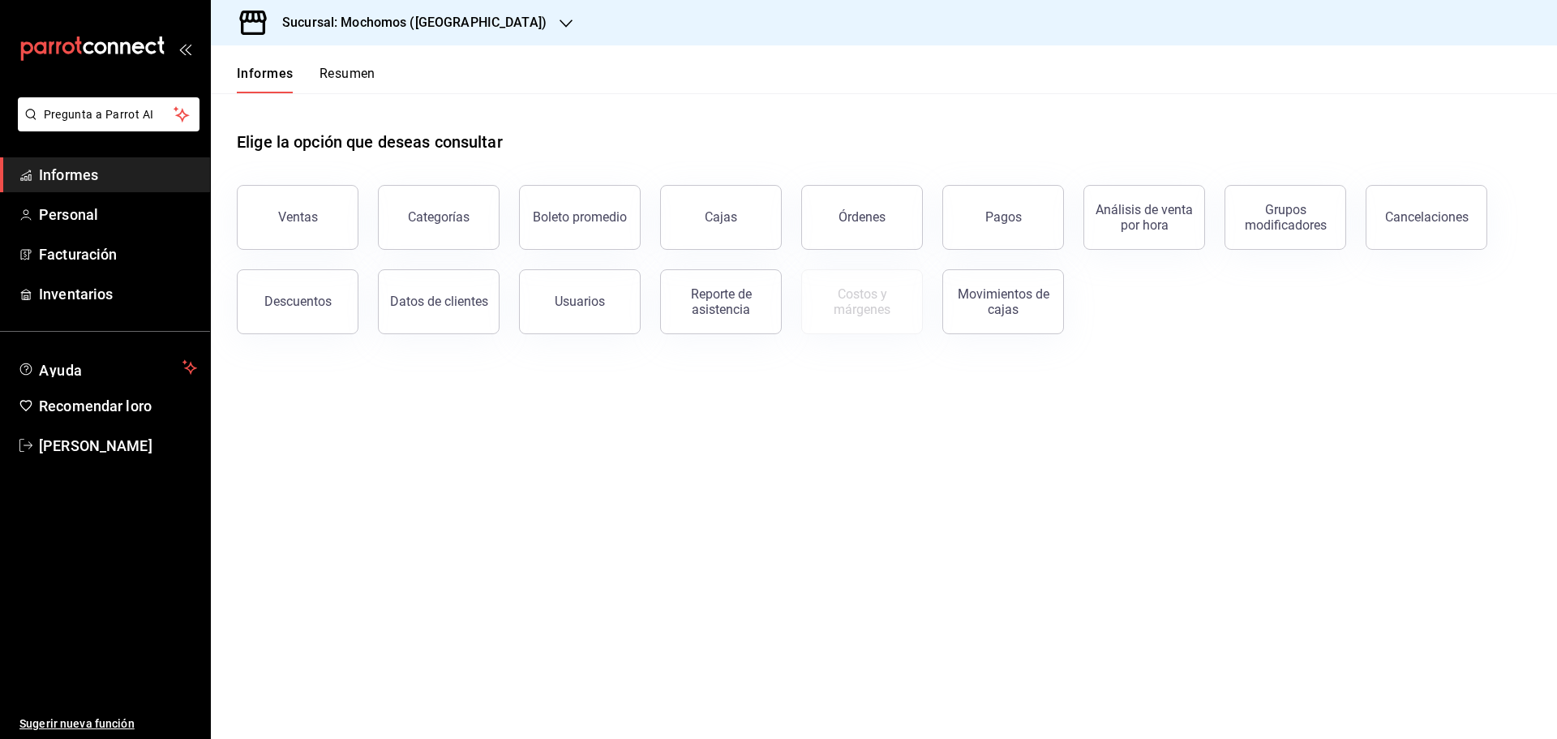
click at [340, 74] on font "Resumen" at bounding box center [347, 73] width 56 height 15
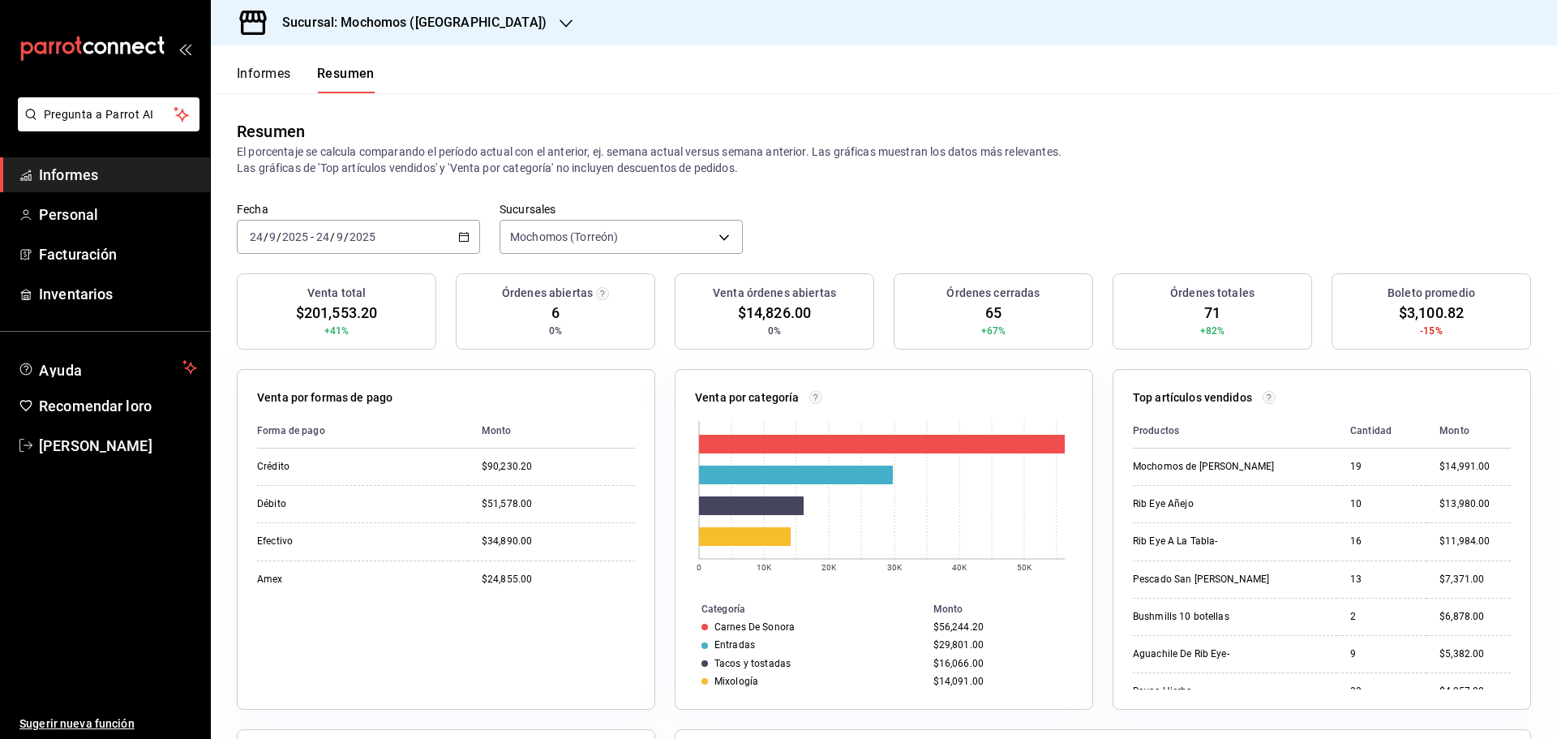
click at [268, 81] on font "Informes" at bounding box center [264, 73] width 54 height 17
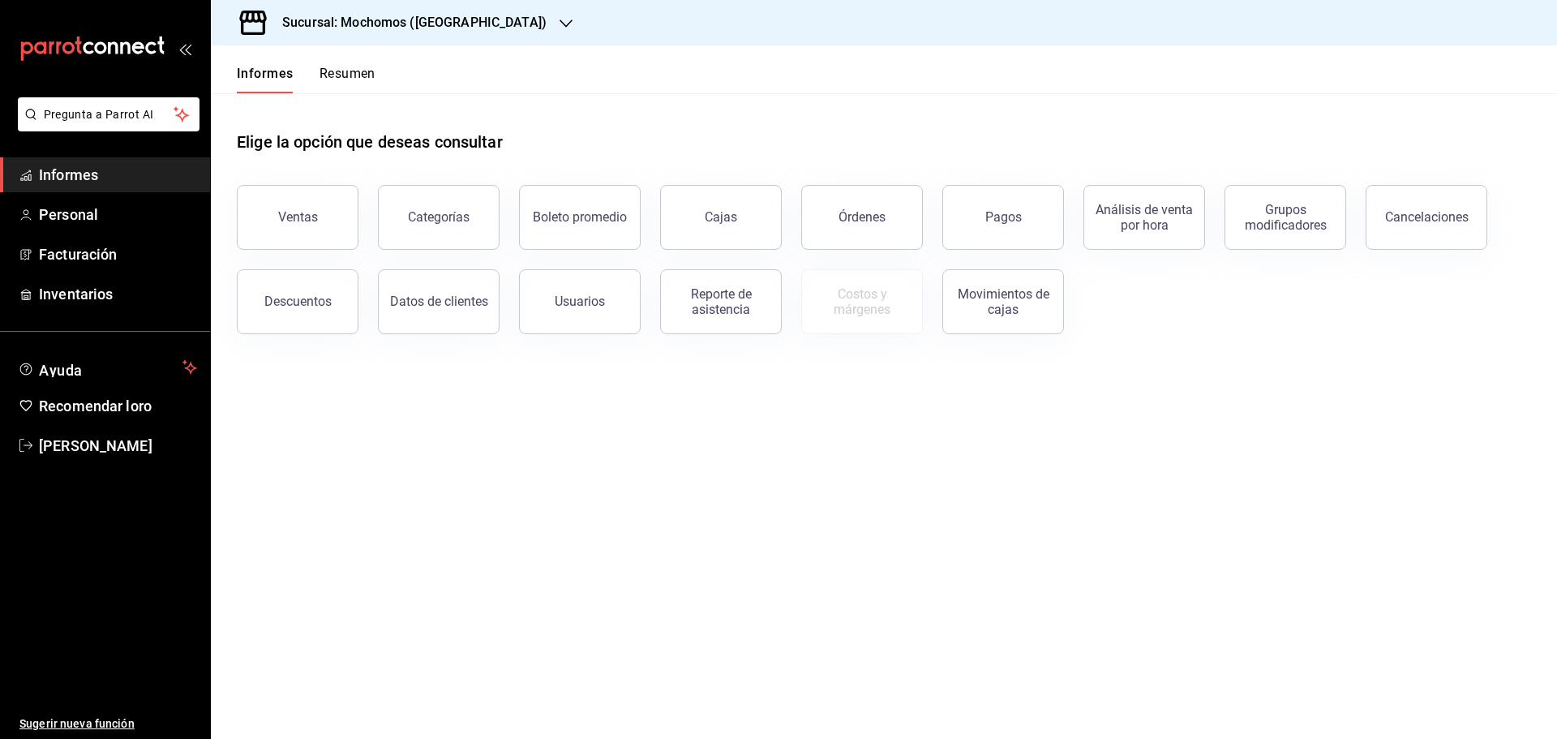
click at [355, 79] on font "Resumen" at bounding box center [347, 73] width 56 height 15
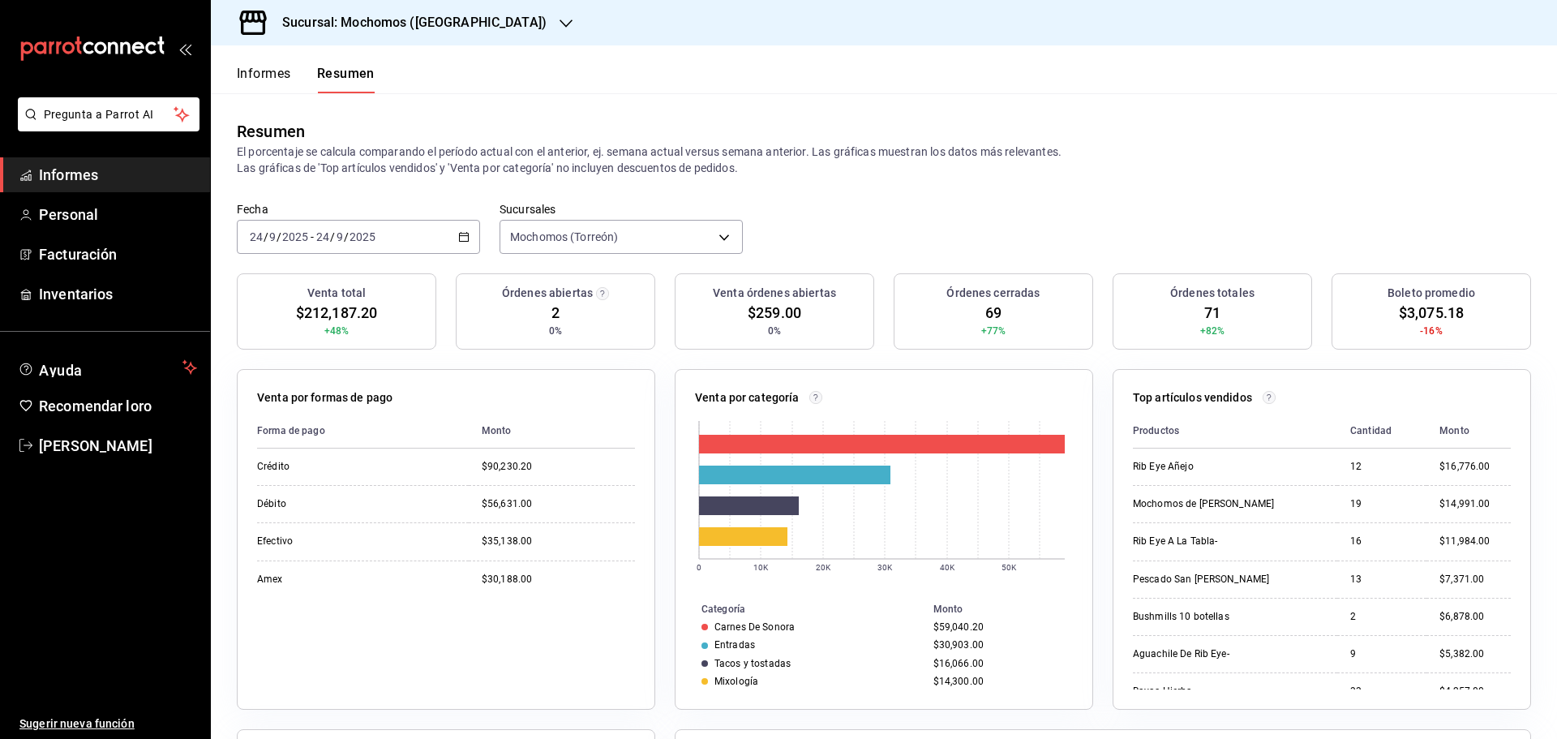
click at [267, 75] on font "Informes" at bounding box center [264, 73] width 54 height 15
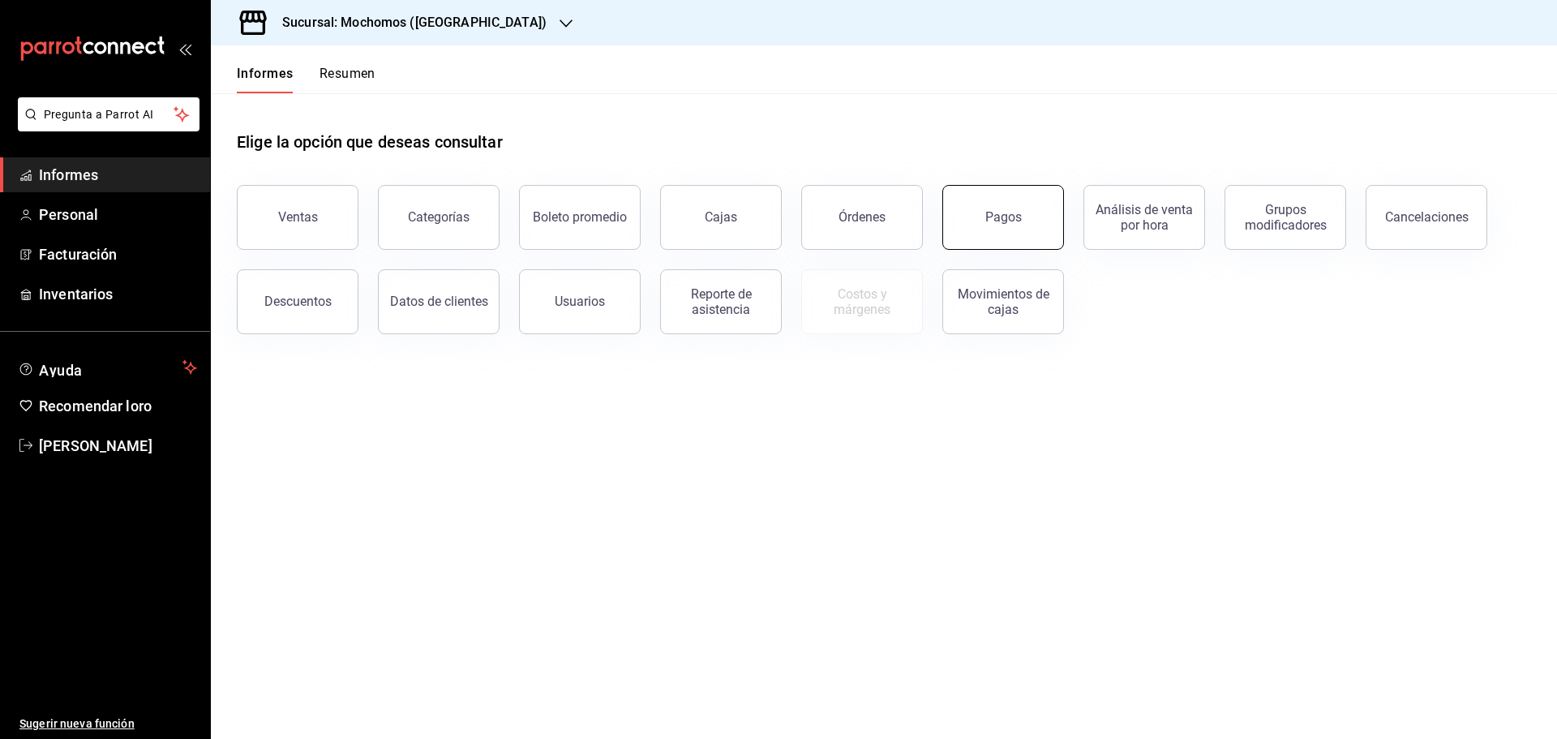
click at [1004, 233] on button "Pagos" at bounding box center [1003, 217] width 122 height 65
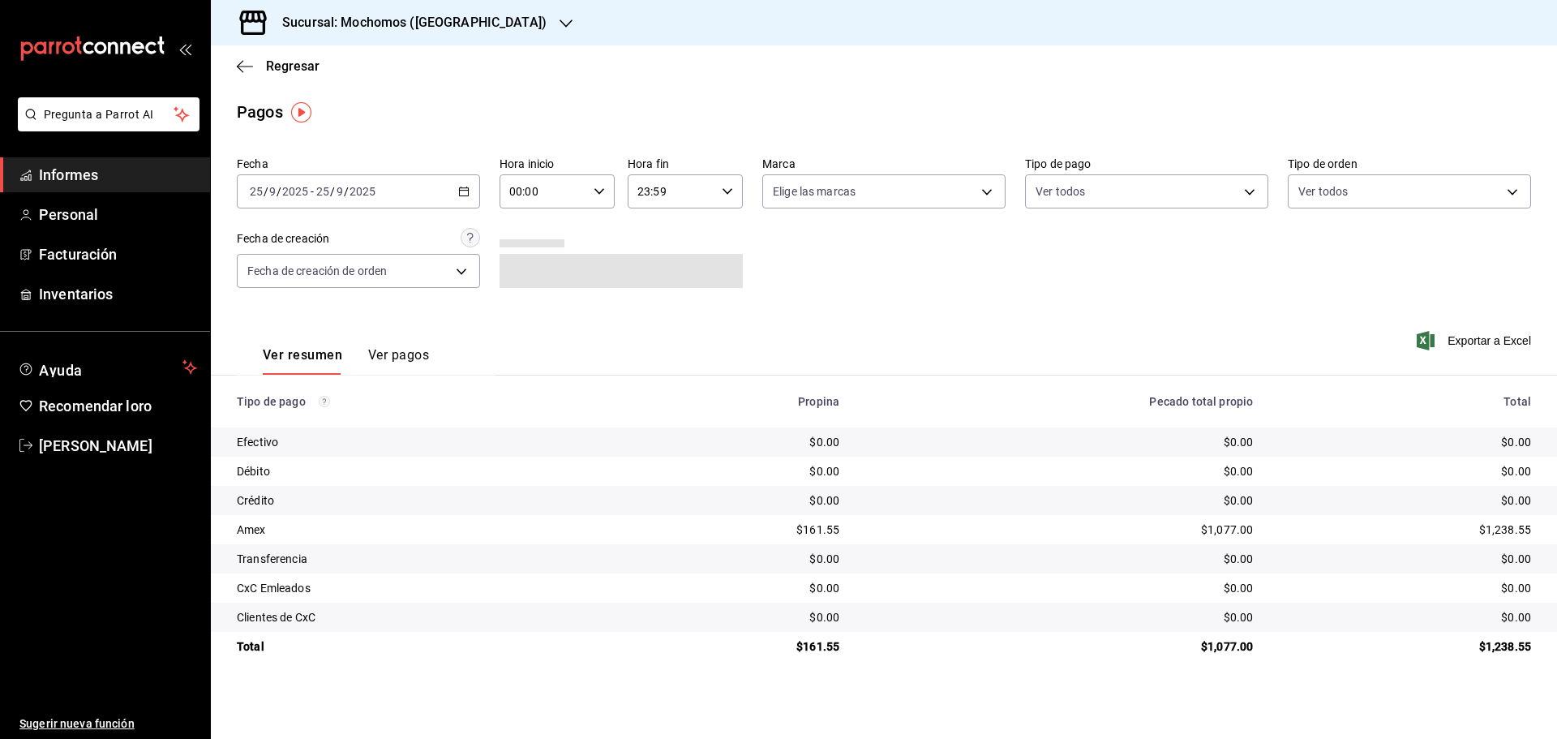
click at [601, 198] on div "00:00 Hora inicio" at bounding box center [556, 191] width 115 height 34
click at [535, 261] on span "05" at bounding box center [528, 265] width 32 height 13
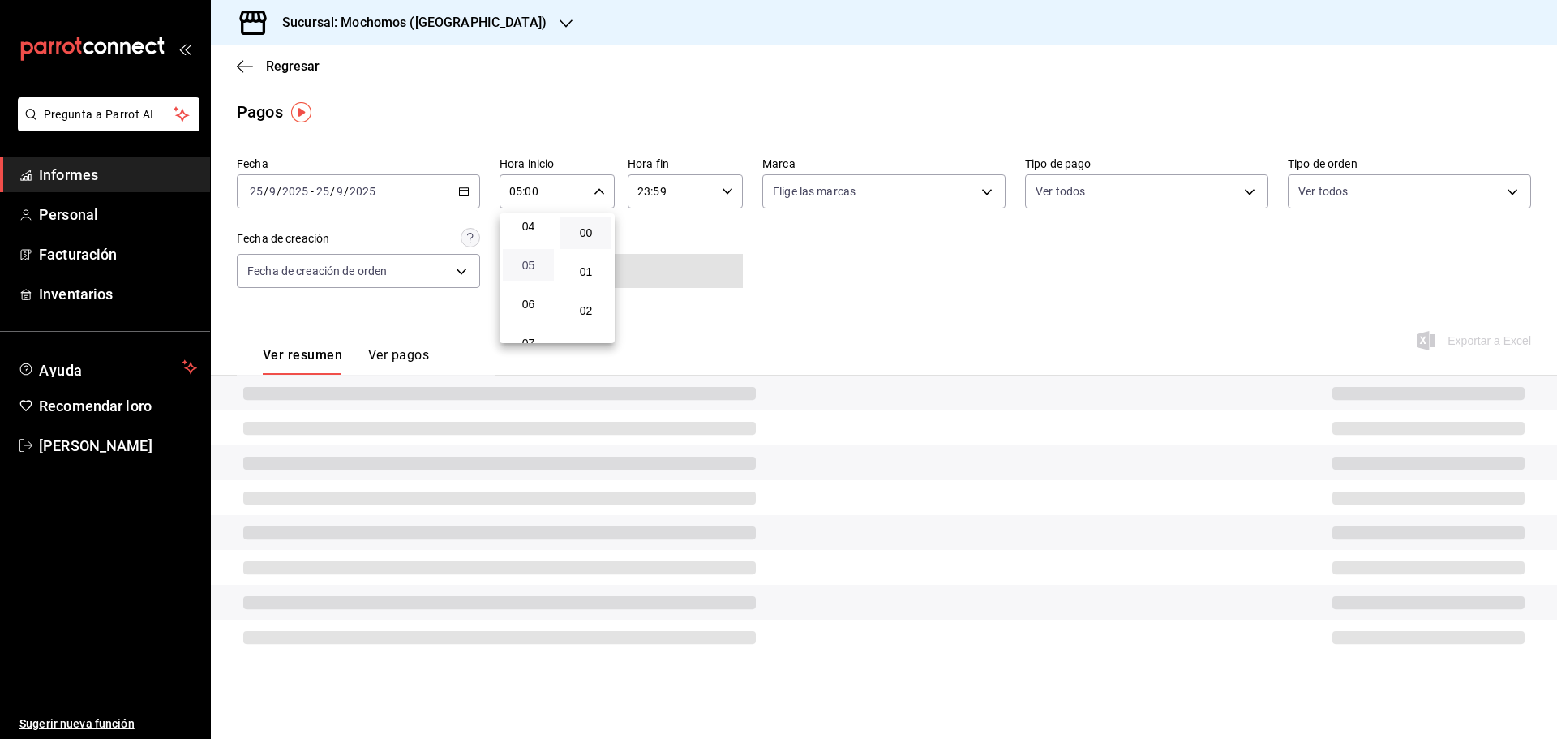
click at [535, 261] on span "05" at bounding box center [528, 265] width 32 height 13
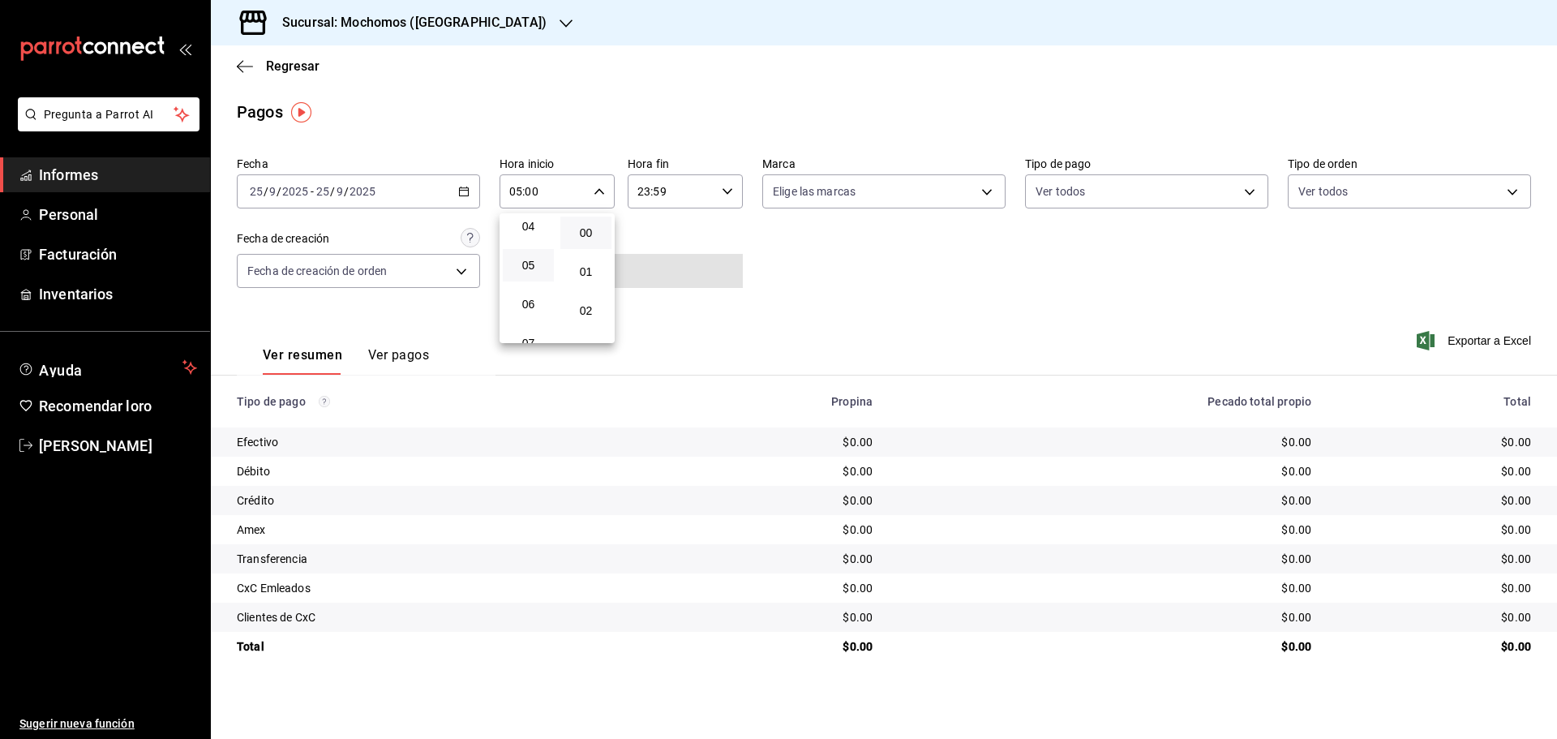
click at [466, 199] on div at bounding box center [778, 369] width 1557 height 739
click at [467, 198] on div "2025-09-25 25 / 9 / 2025 - 2025-09-25 25 / 9 / 2025" at bounding box center [358, 191] width 243 height 34
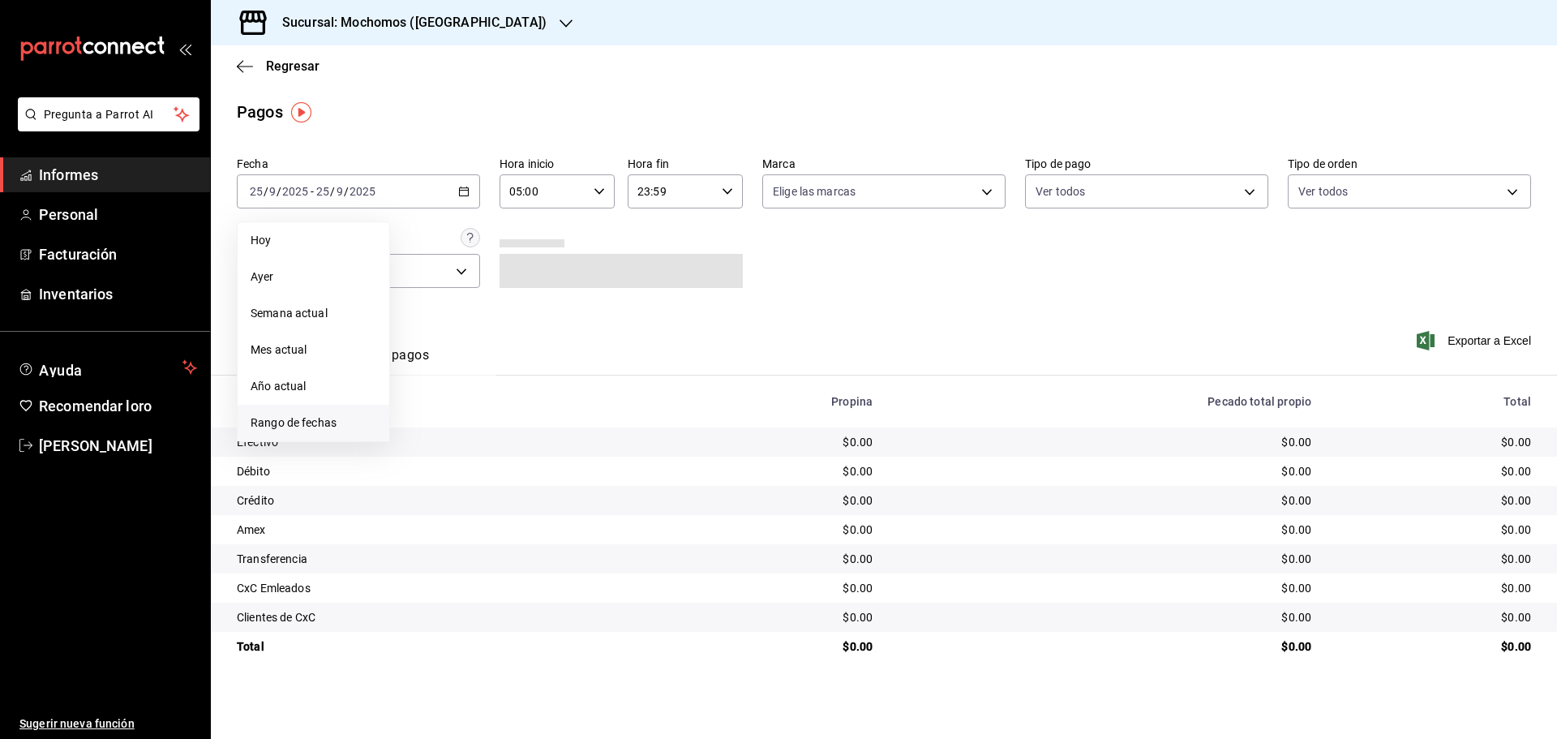
click at [331, 414] on li "Rango de fechas" at bounding box center [314, 423] width 152 height 36
click at [480, 402] on font "24" at bounding box center [481, 406] width 11 height 11
type input "00:00"
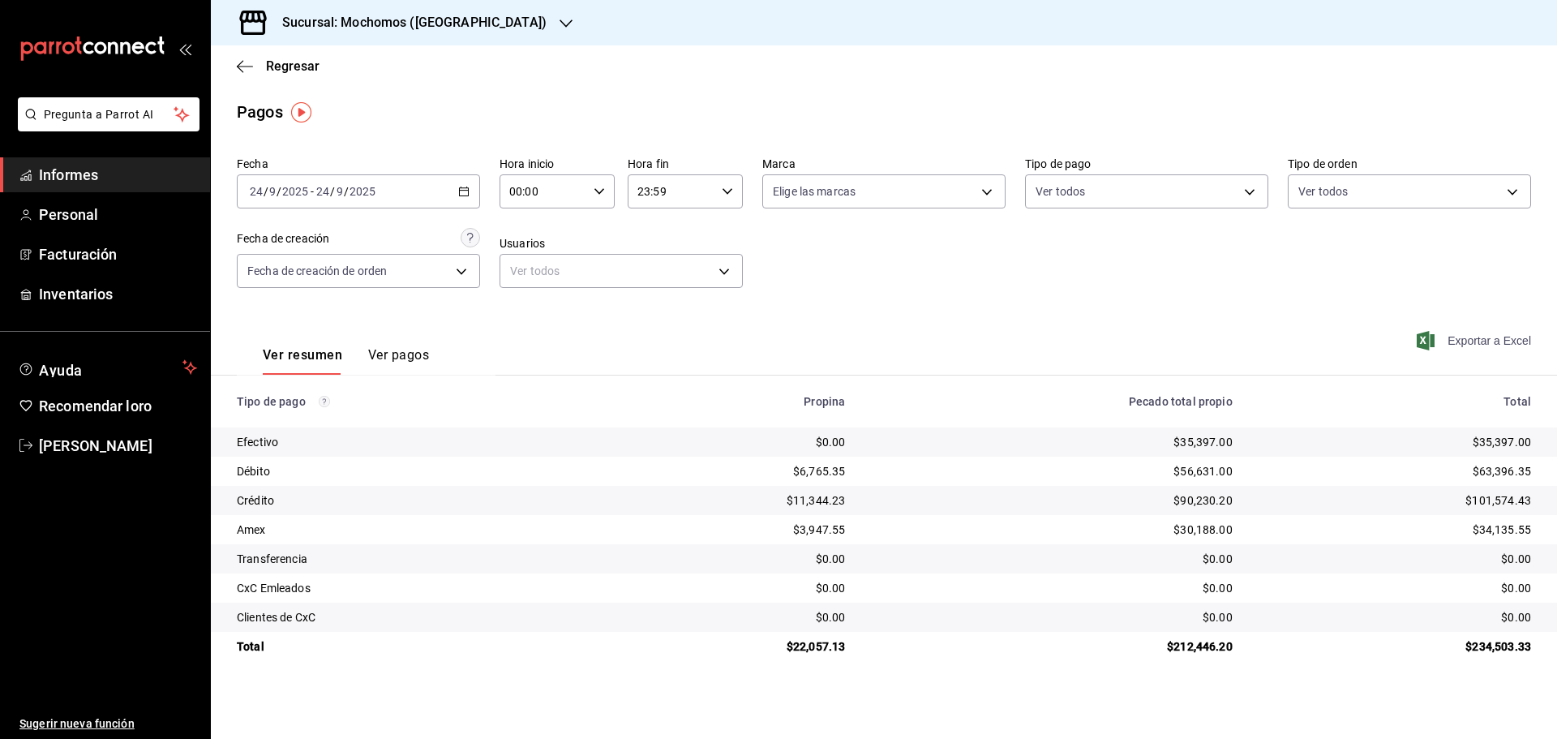
click at [1467, 340] on font "Exportar a Excel" at bounding box center [1489, 340] width 84 height 13
click at [478, 186] on div "[DATE] [DATE] - [DATE] [DATE]" at bounding box center [358, 191] width 243 height 34
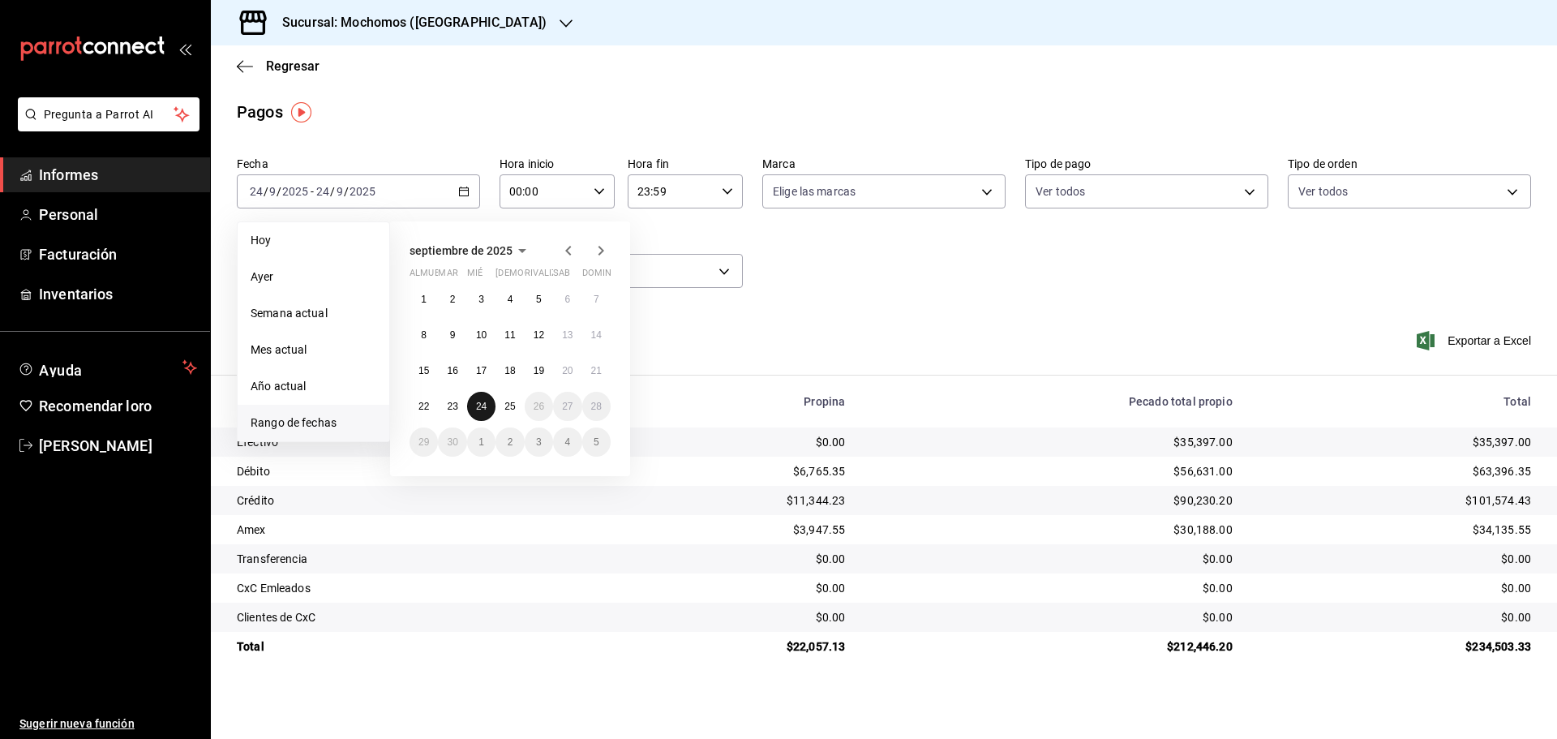
click at [487, 405] on button "24" at bounding box center [481, 406] width 28 height 29
click at [511, 405] on font "25" at bounding box center [509, 406] width 11 height 11
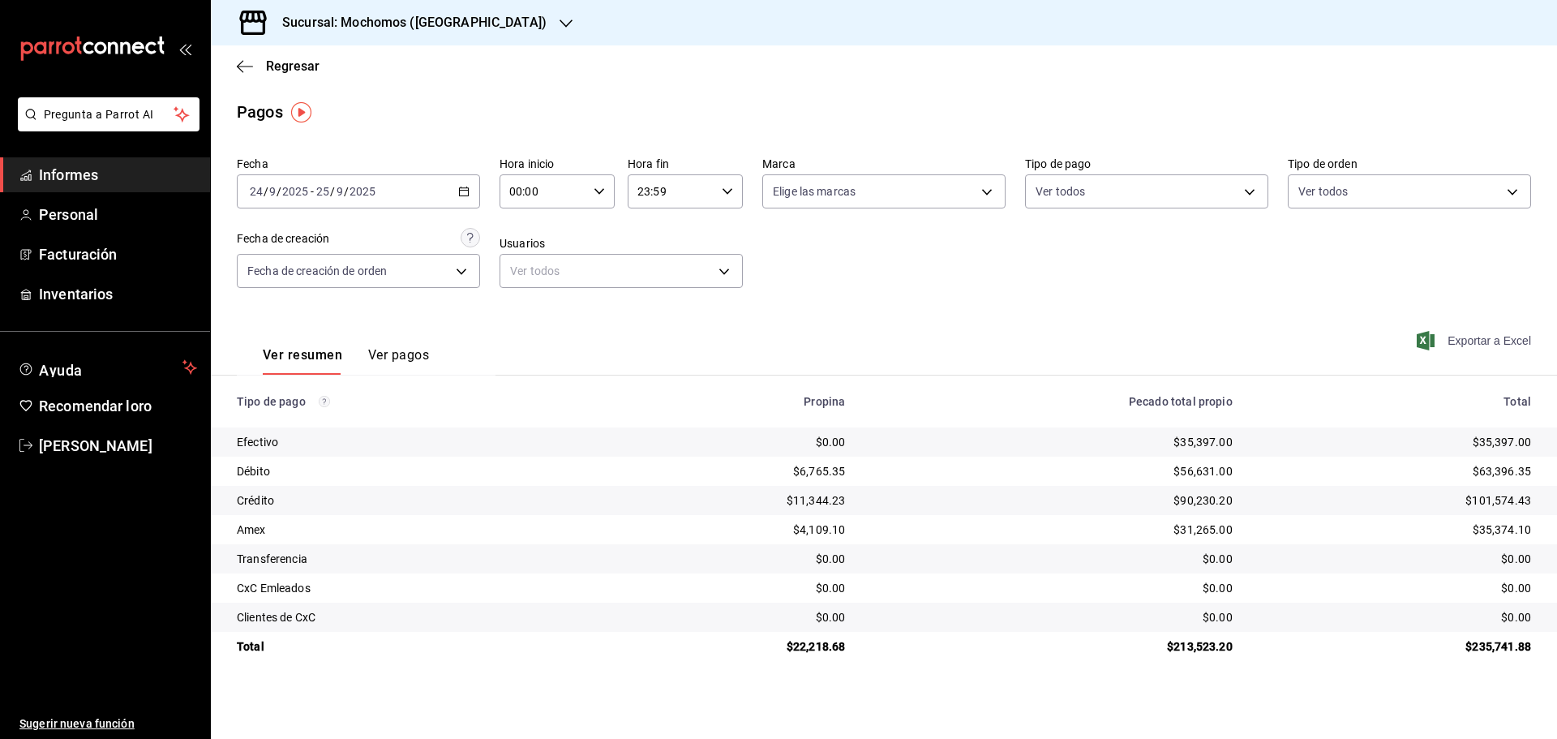
click at [1478, 347] on font "Exportar a Excel" at bounding box center [1489, 340] width 84 height 13
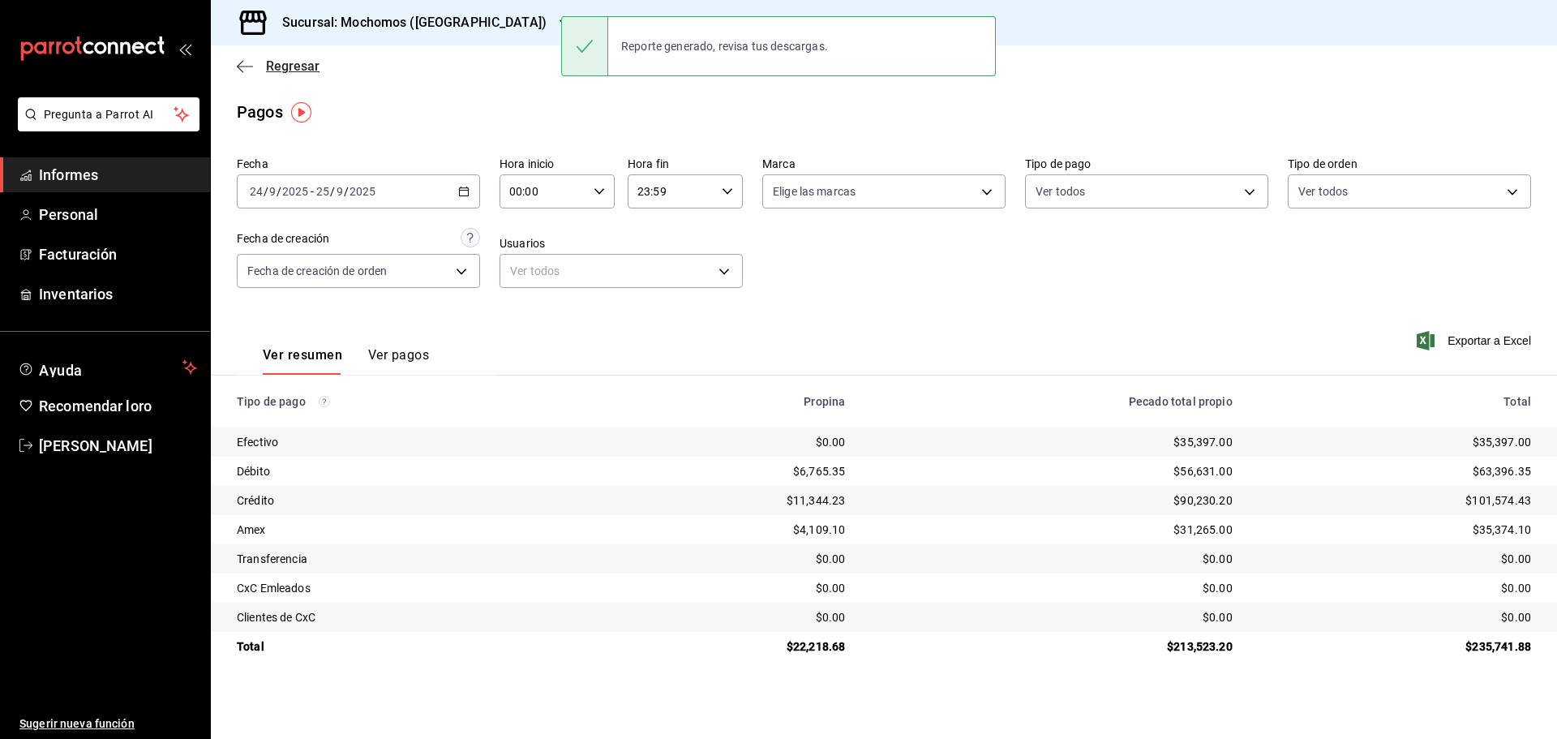
click at [287, 70] on font "Regresar" at bounding box center [293, 65] width 54 height 15
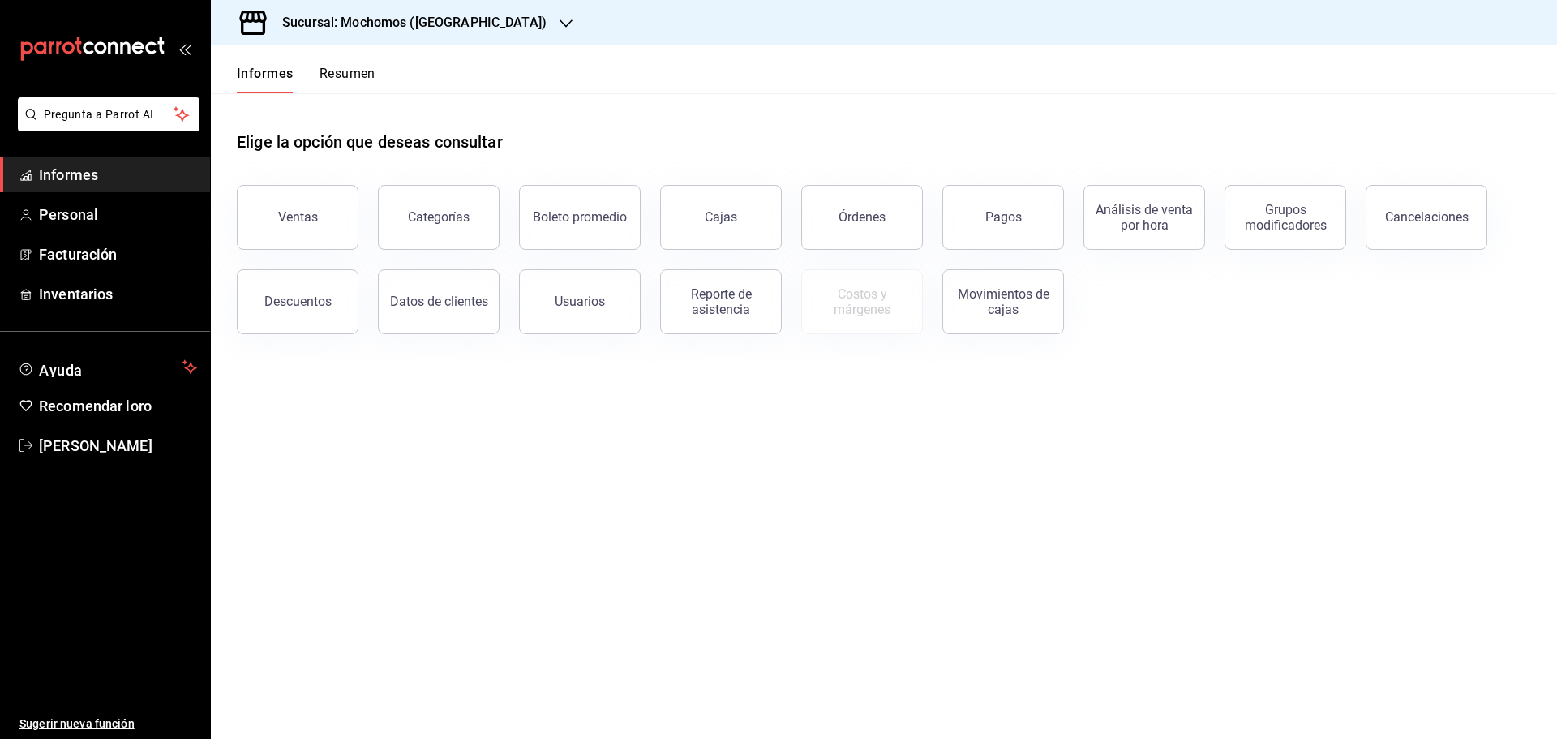
click at [358, 75] on font "Resumen" at bounding box center [347, 73] width 56 height 15
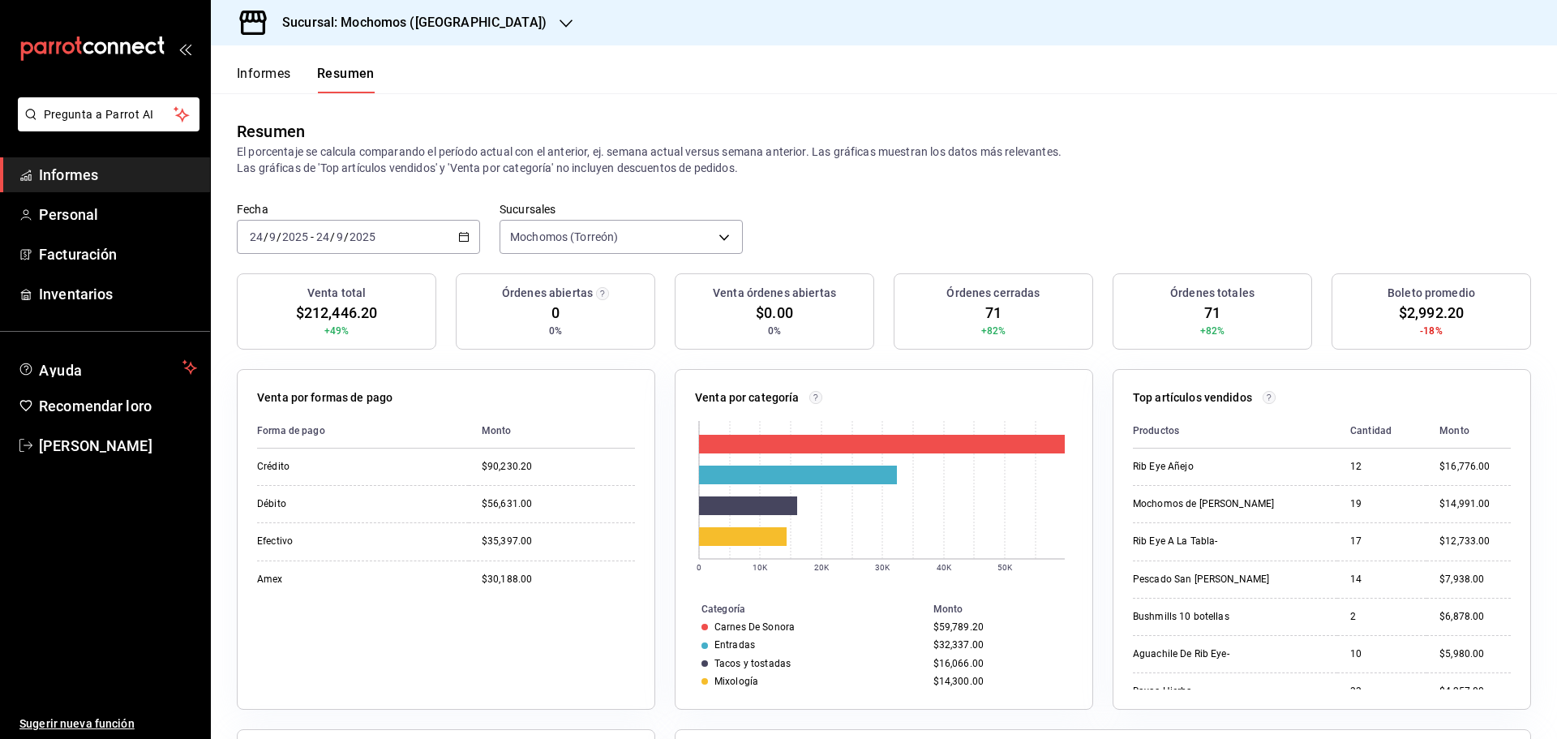
click at [268, 82] on button "Informes" at bounding box center [264, 79] width 54 height 28
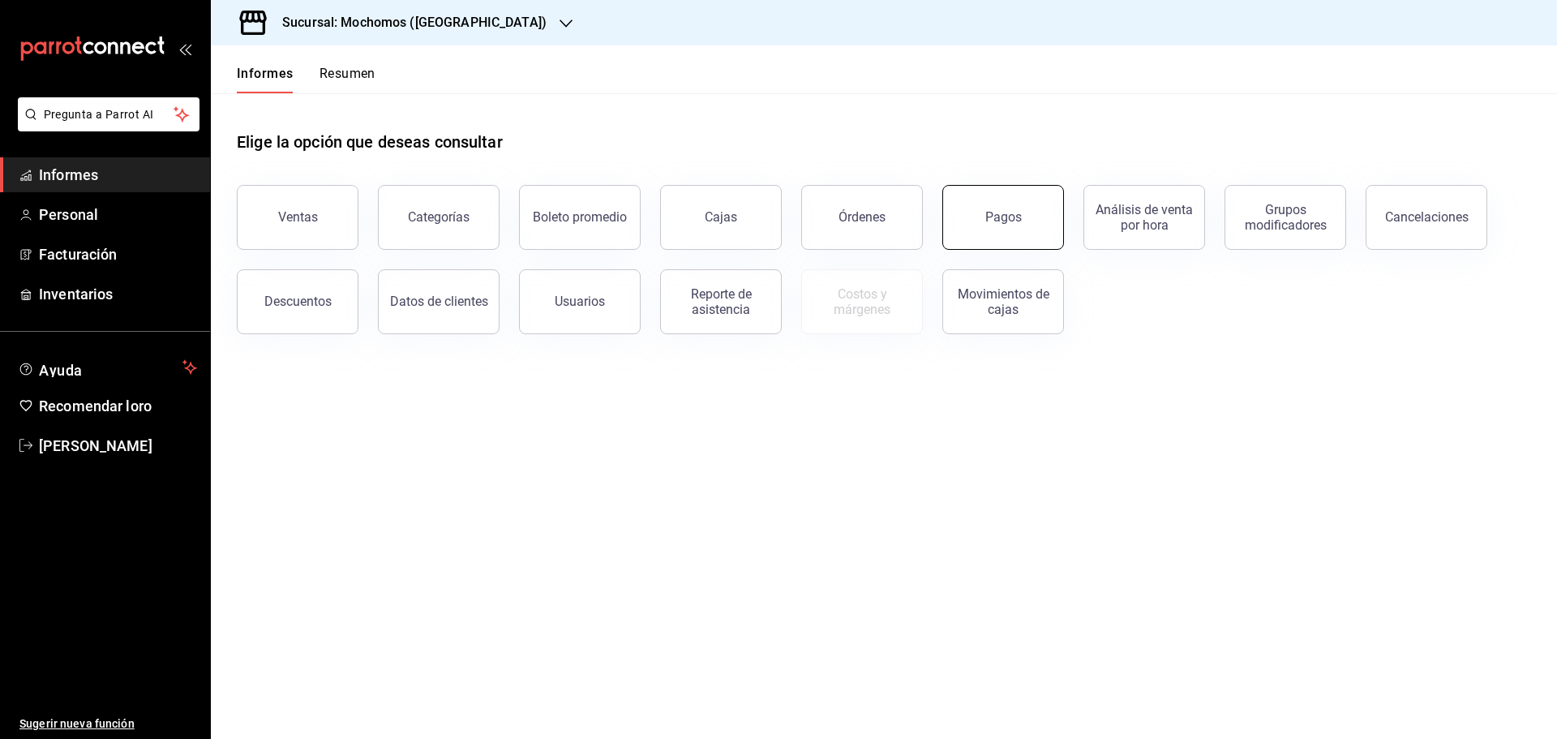
click at [1019, 224] on font "Pagos" at bounding box center [1003, 216] width 36 height 15
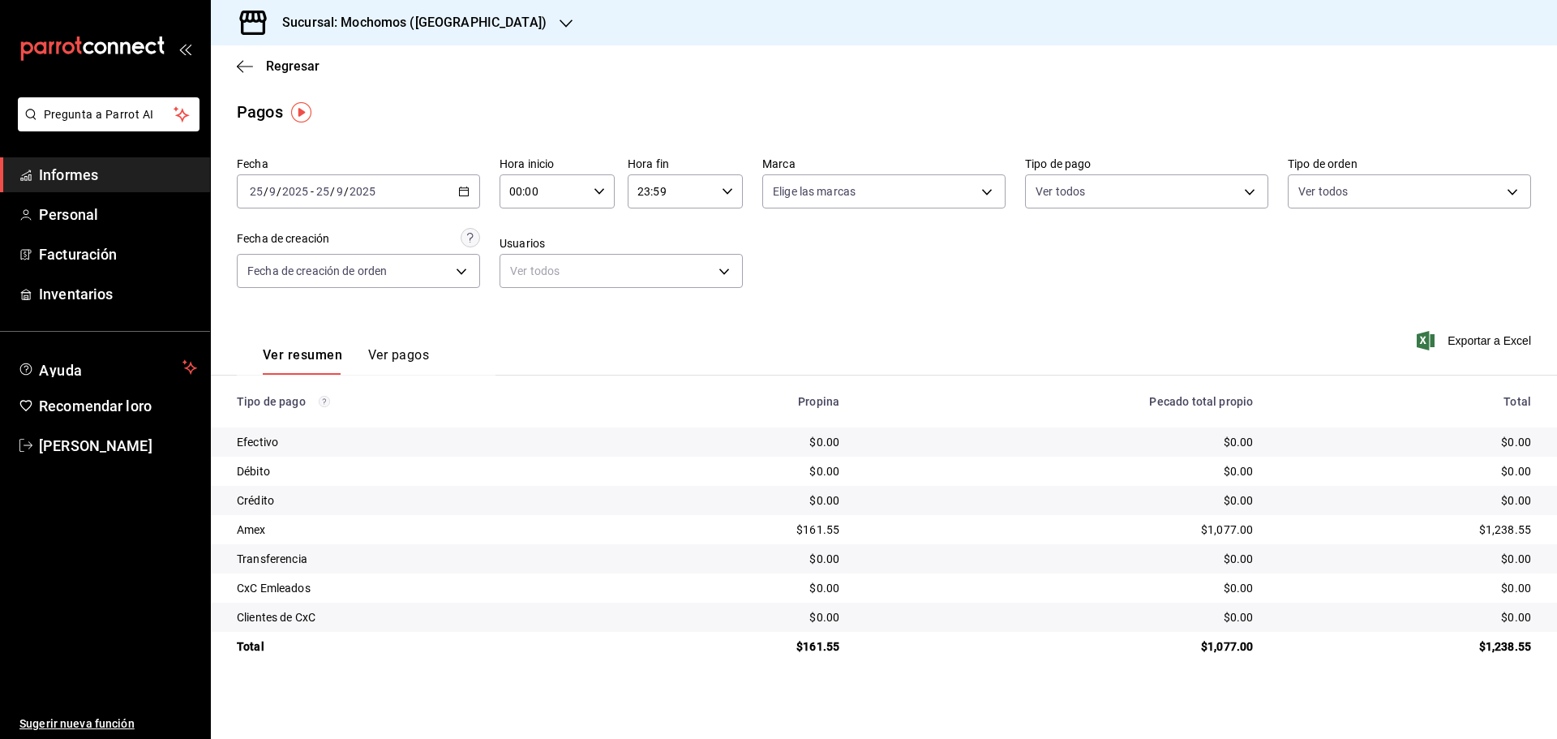
click at [465, 183] on div "2025-09-25 25 / 9 / 2025 - 2025-09-25 25 / 9 / 2025" at bounding box center [358, 191] width 243 height 34
click at [303, 423] on font "Rango de fechas" at bounding box center [294, 422] width 86 height 13
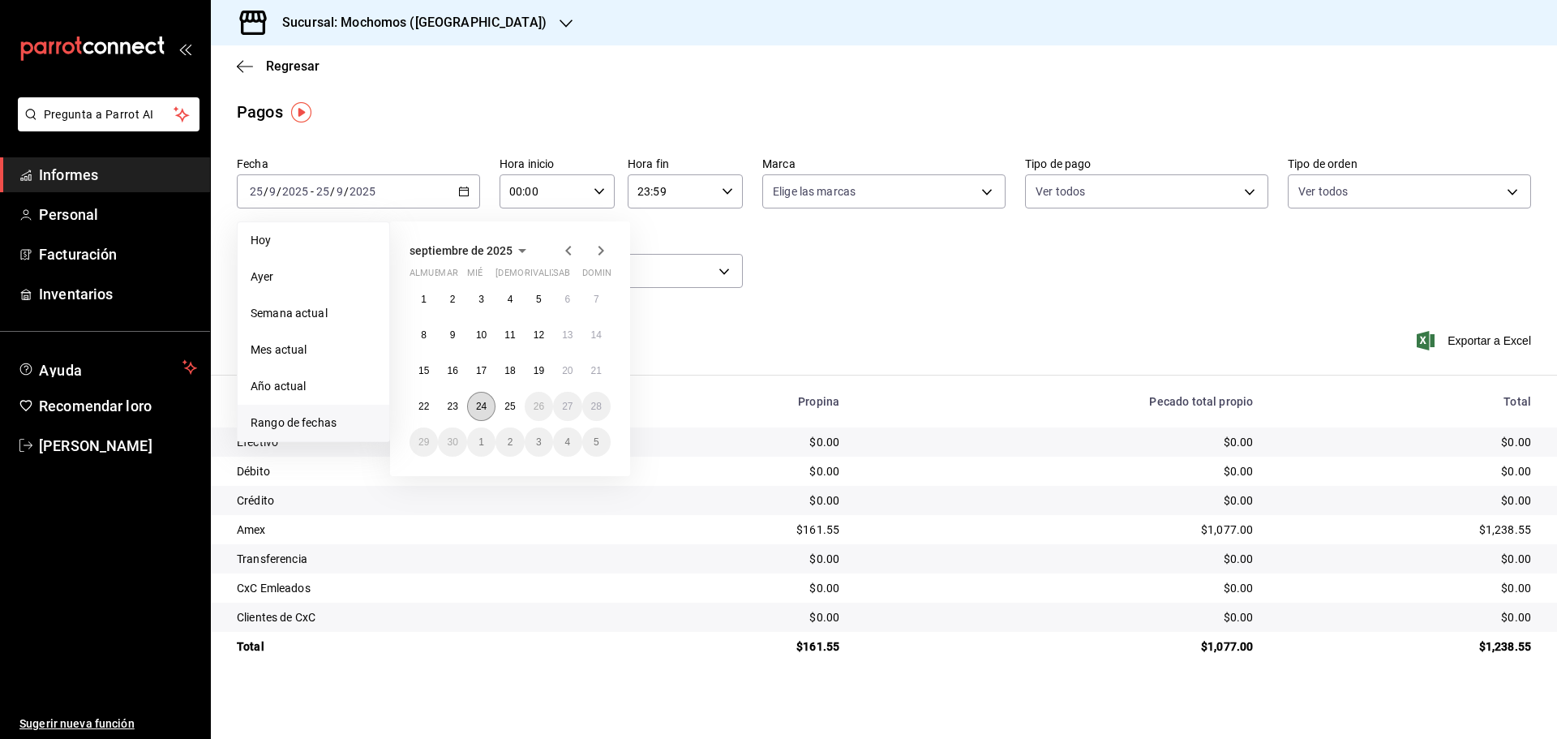
click at [480, 407] on font "24" at bounding box center [481, 406] width 11 height 11
click at [498, 407] on button "25" at bounding box center [509, 406] width 28 height 29
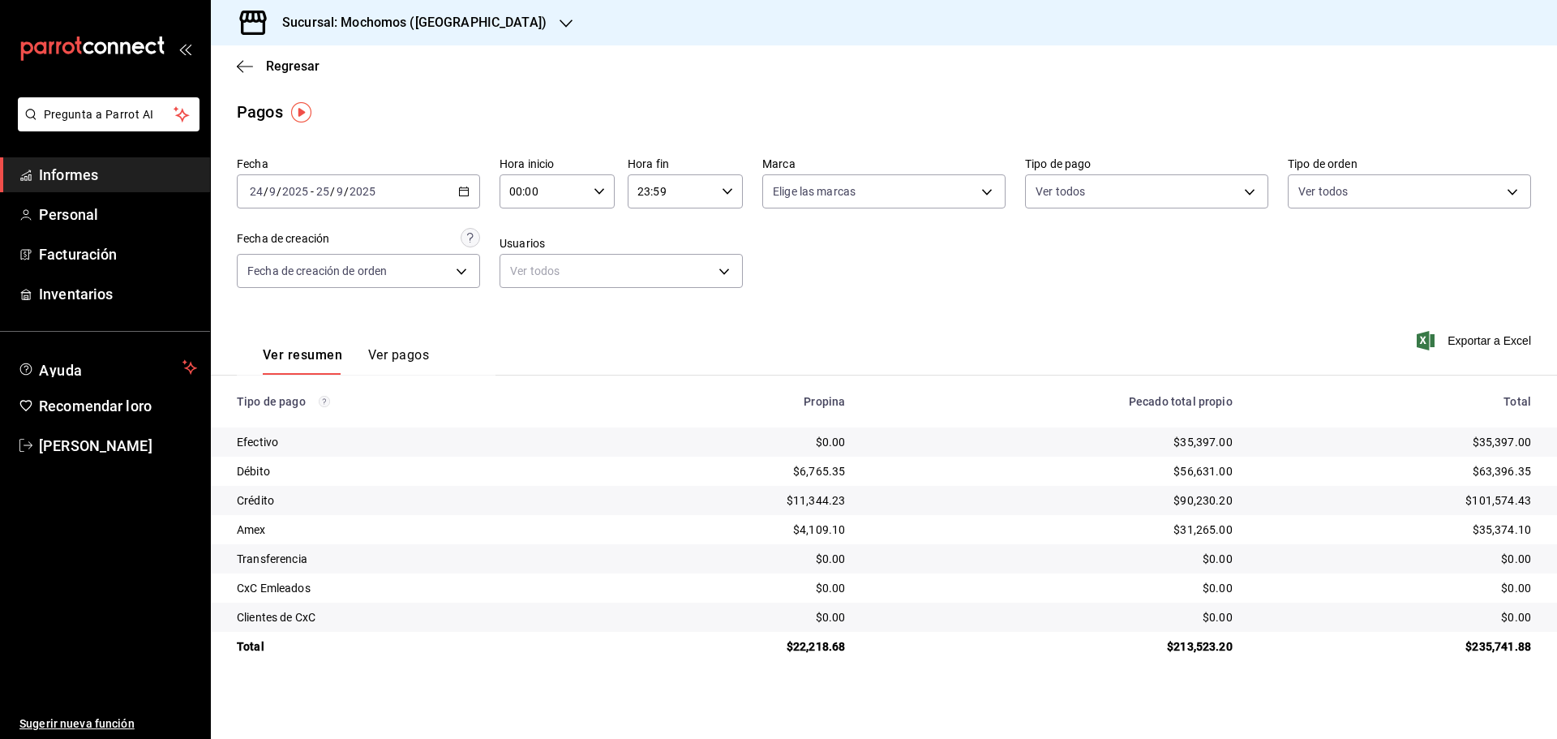
click at [604, 188] on icon "button" at bounding box center [598, 191] width 11 height 11
click at [534, 263] on font "07" at bounding box center [528, 261] width 13 height 13
type input "07:00"
click at [881, 268] on div at bounding box center [778, 369] width 1557 height 739
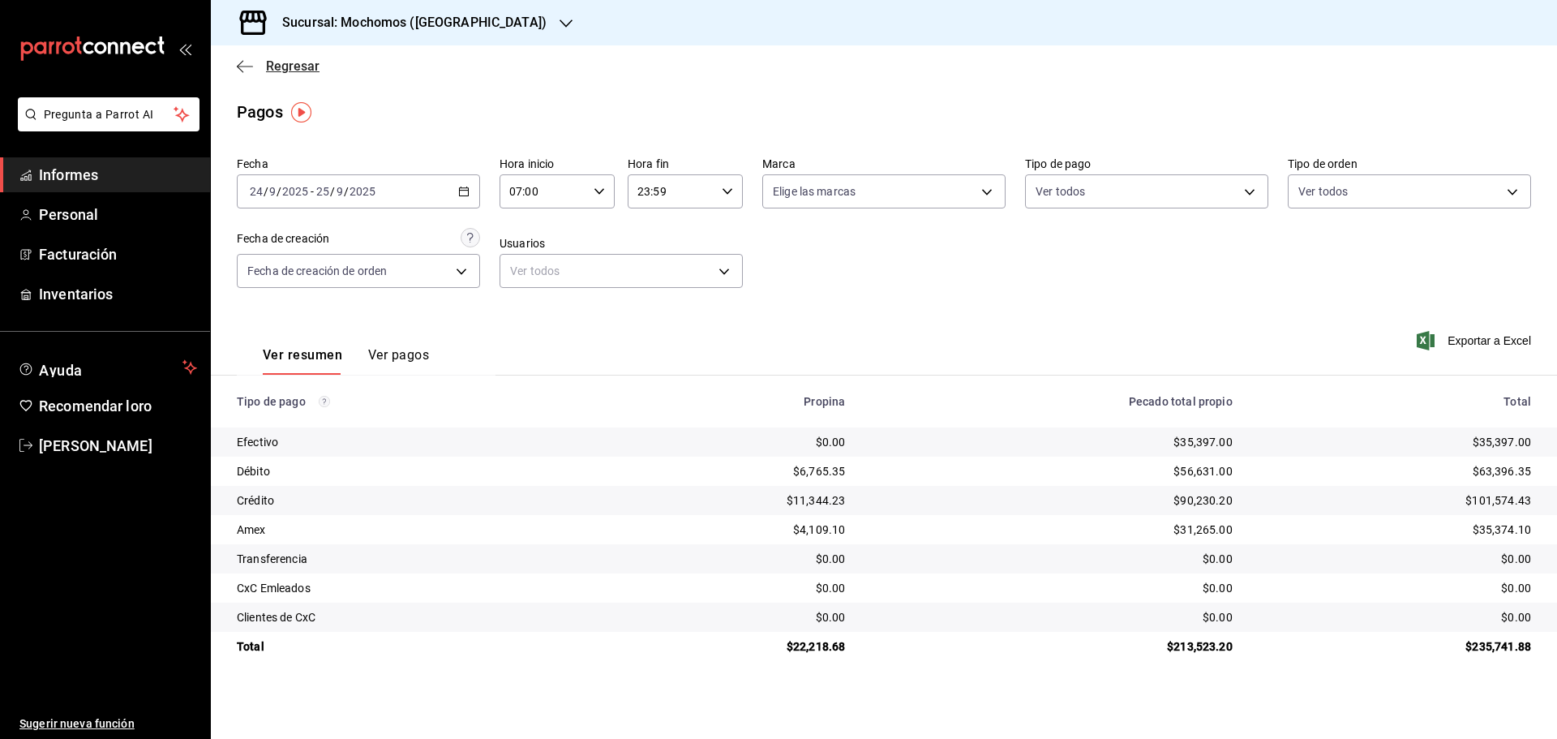
click at [273, 63] on font "Regresar" at bounding box center [293, 65] width 54 height 15
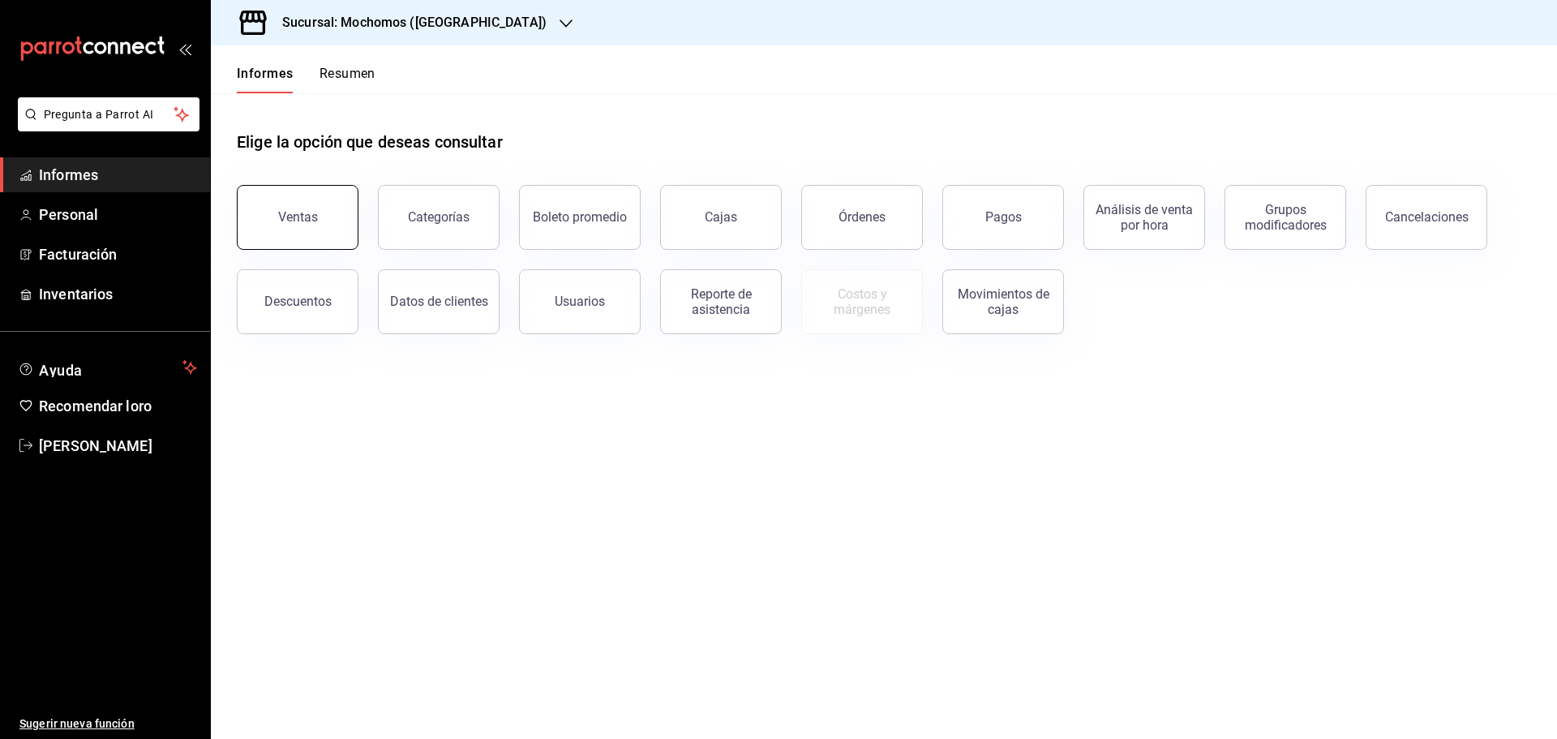
click at [317, 239] on button "Ventas" at bounding box center [298, 217] width 122 height 65
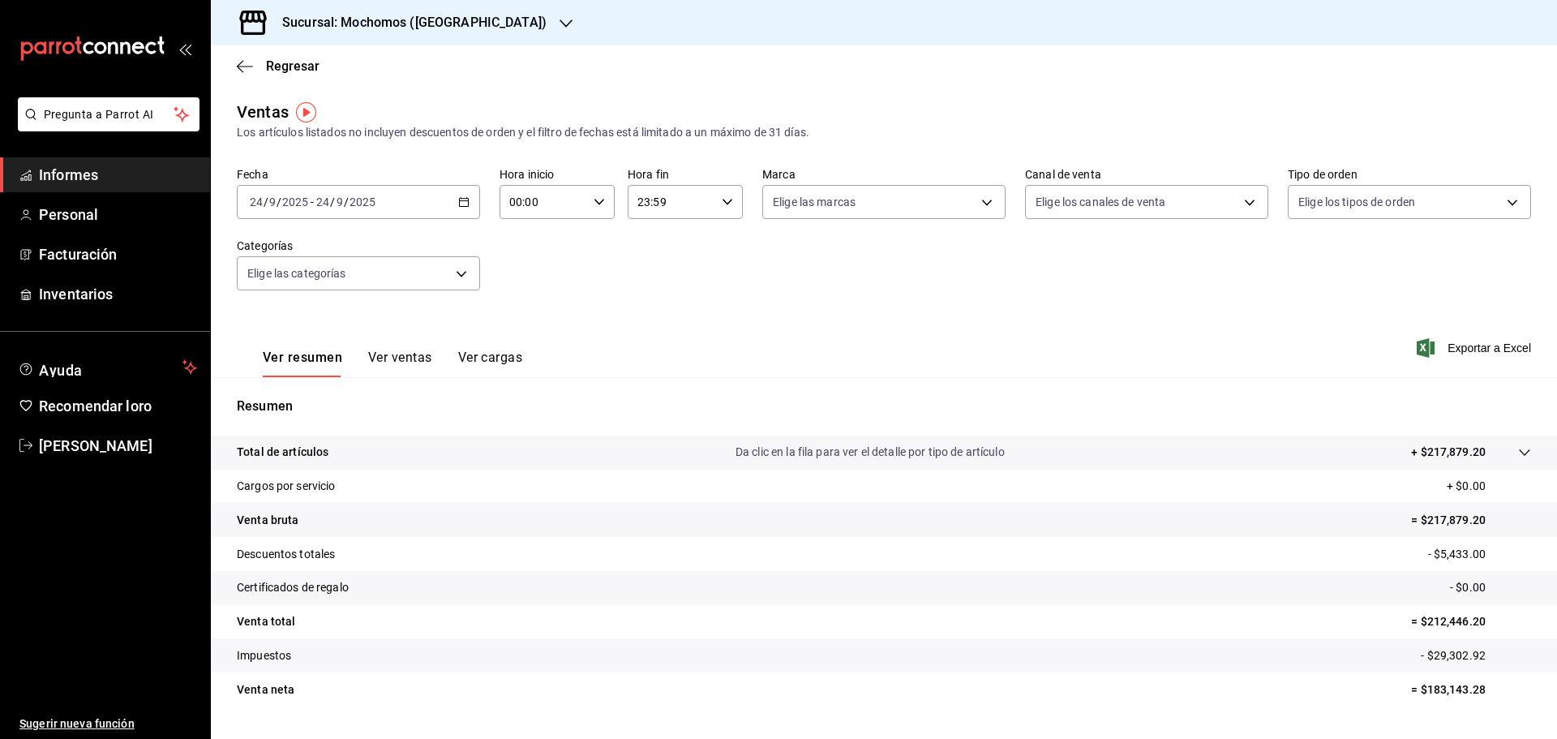
click at [598, 205] on icon "button" at bounding box center [598, 201] width 11 height 11
click at [533, 276] on span "07" at bounding box center [526, 272] width 32 height 13
type input "07:00"
click at [533, 276] on span "07" at bounding box center [526, 272] width 32 height 13
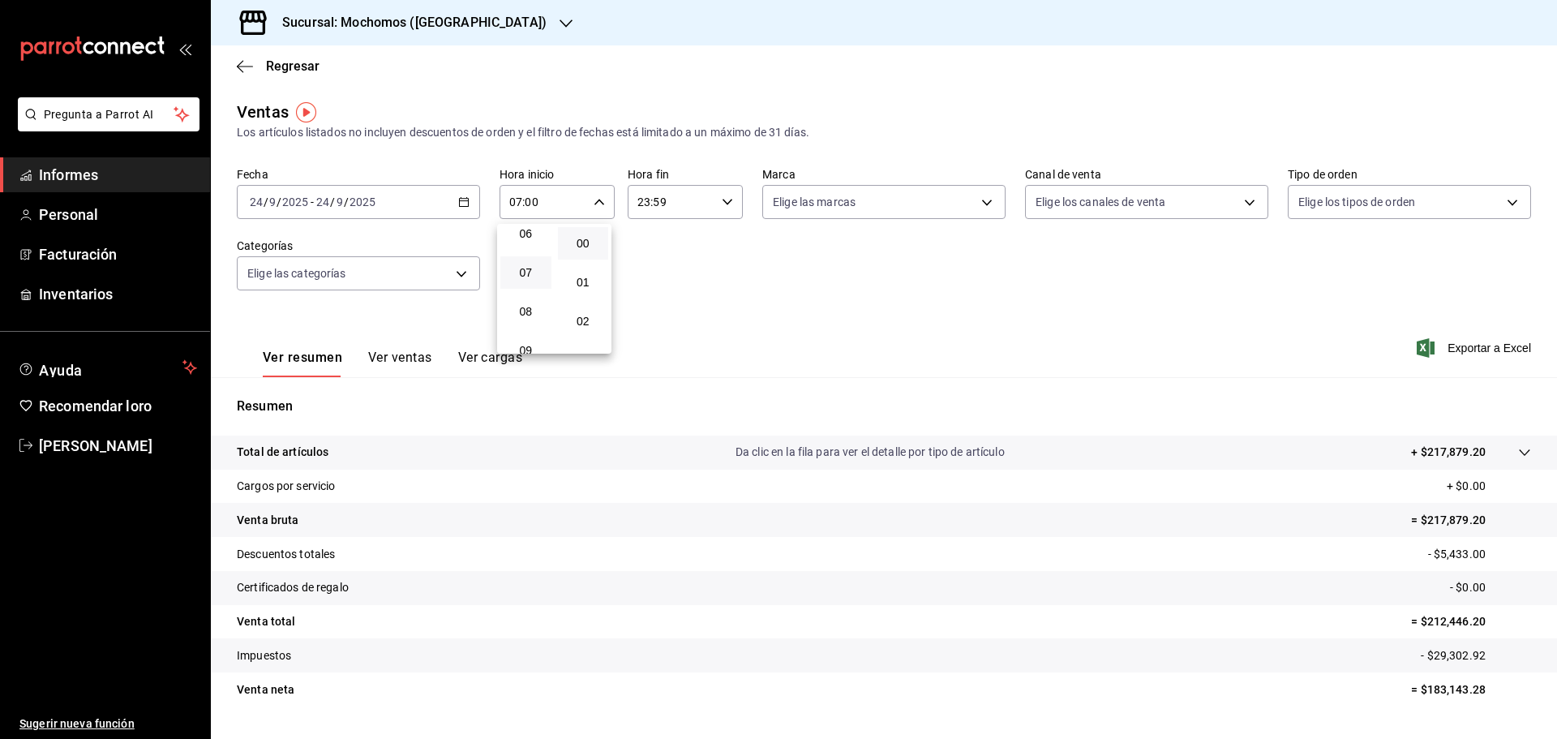
click at [461, 207] on div at bounding box center [778, 369] width 1557 height 739
click at [461, 207] on \(Stroke\) "button" at bounding box center [464, 202] width 10 height 9
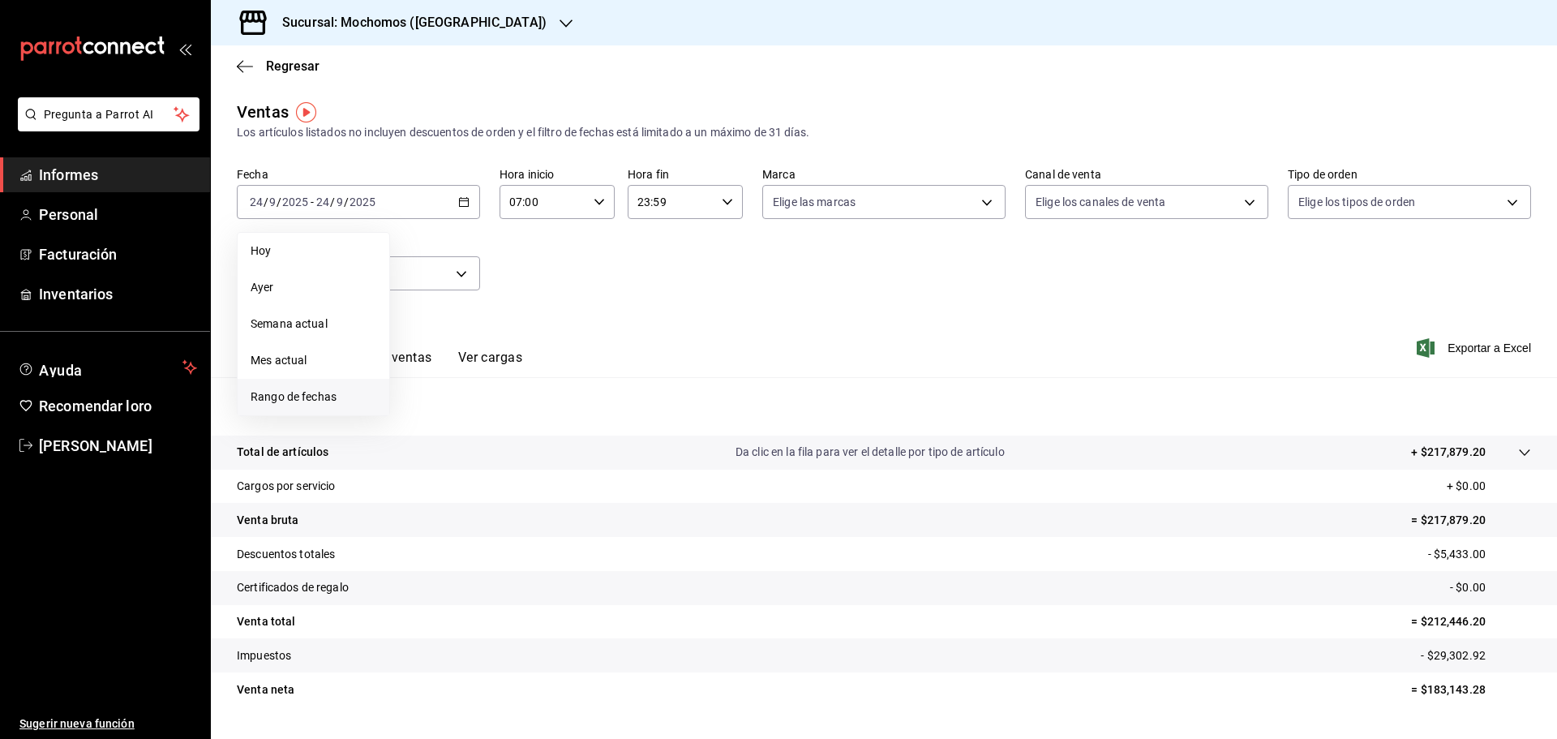
click at [302, 397] on font "Rango de fechas" at bounding box center [294, 396] width 86 height 13
click at [482, 415] on font "24" at bounding box center [481, 416] width 11 height 11
click at [505, 415] on font "25" at bounding box center [509, 416] width 11 height 11
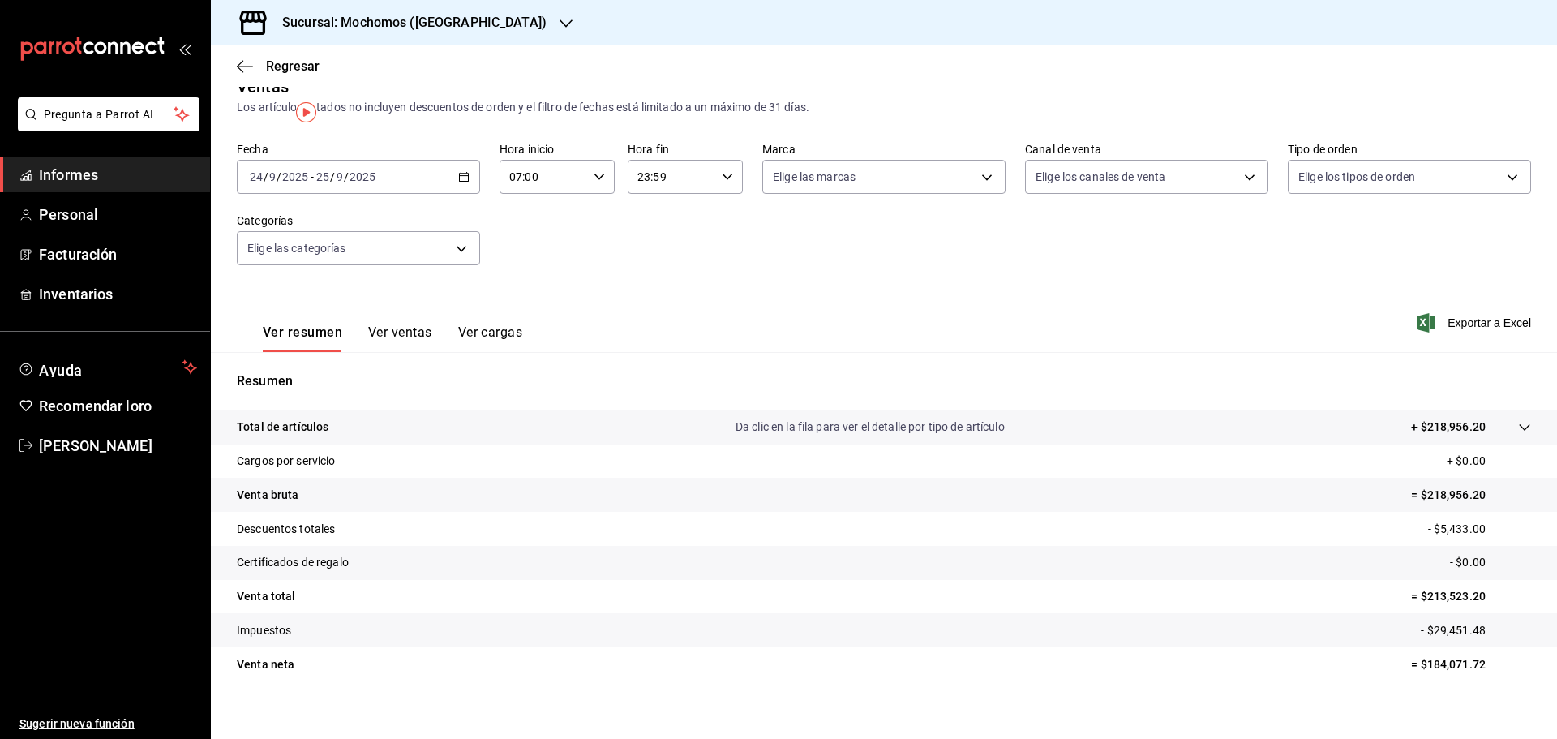
scroll to position [39, 0]
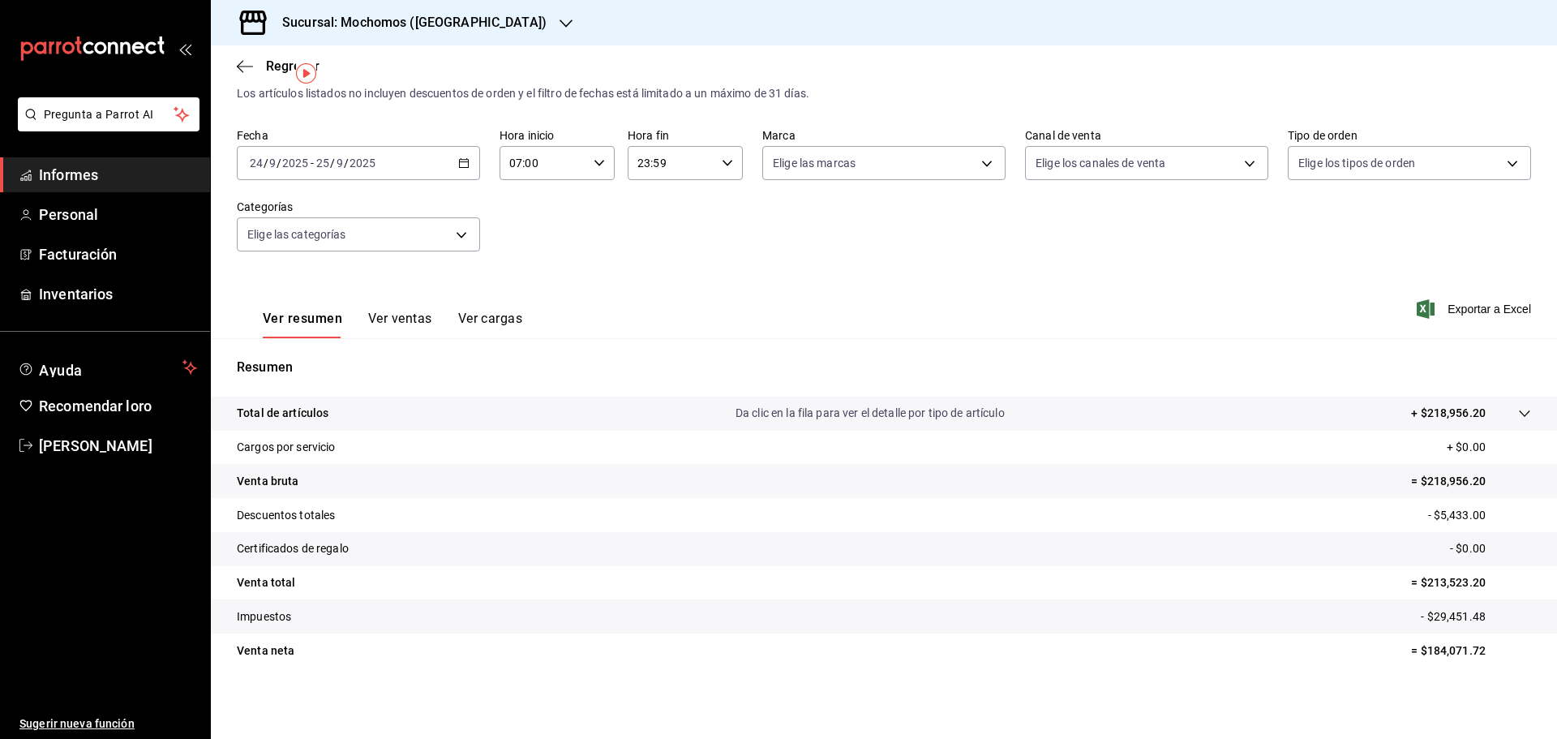
click at [662, 221] on div "Fecha 2025-09-24 24 / 9 / 2025 - 2025-09-25 25 / 9 / 2025 Hora inicio 07:00 Hor…" at bounding box center [884, 199] width 1294 height 143
click at [245, 71] on icon "button" at bounding box center [245, 66] width 16 height 15
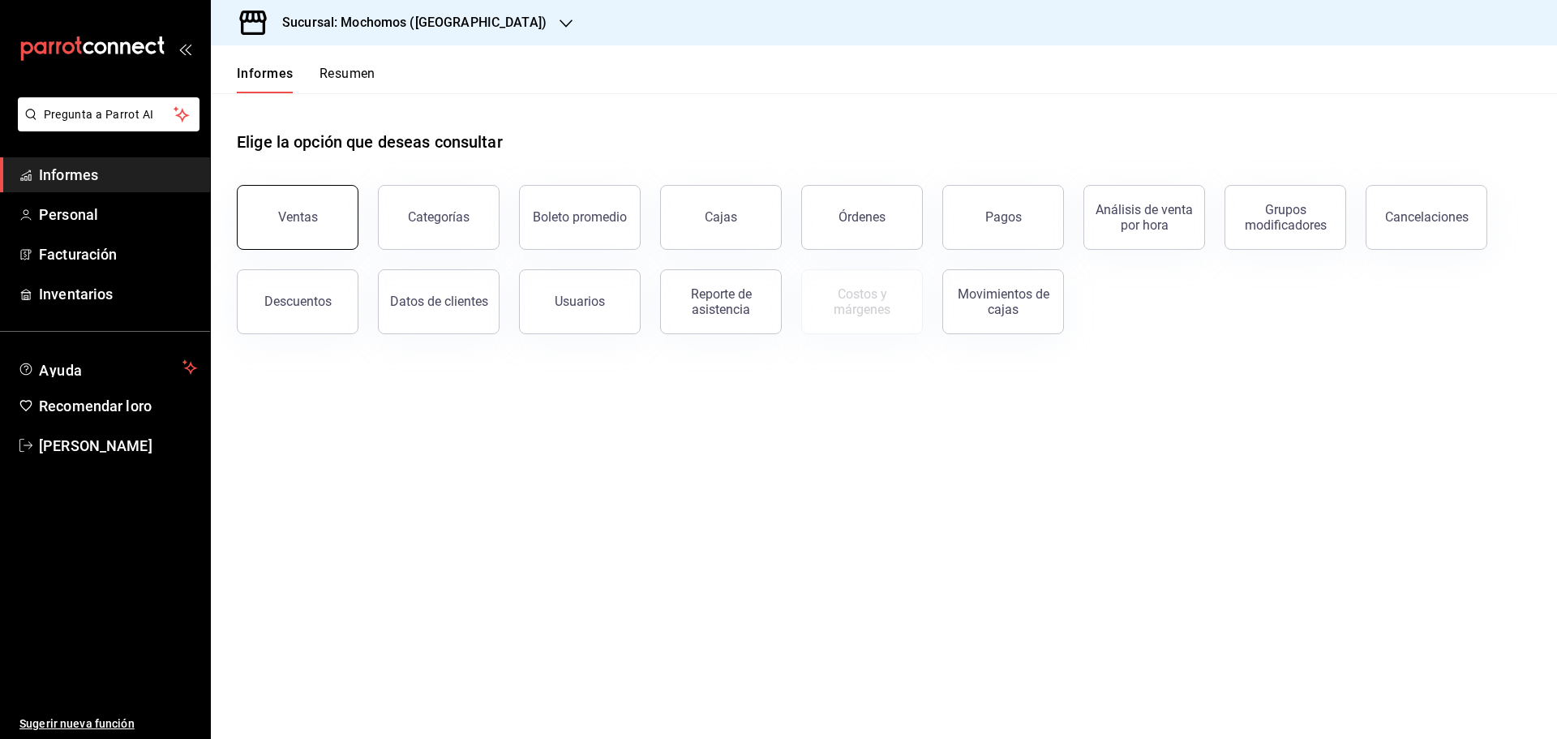
click at [331, 233] on button "Ventas" at bounding box center [298, 217] width 122 height 65
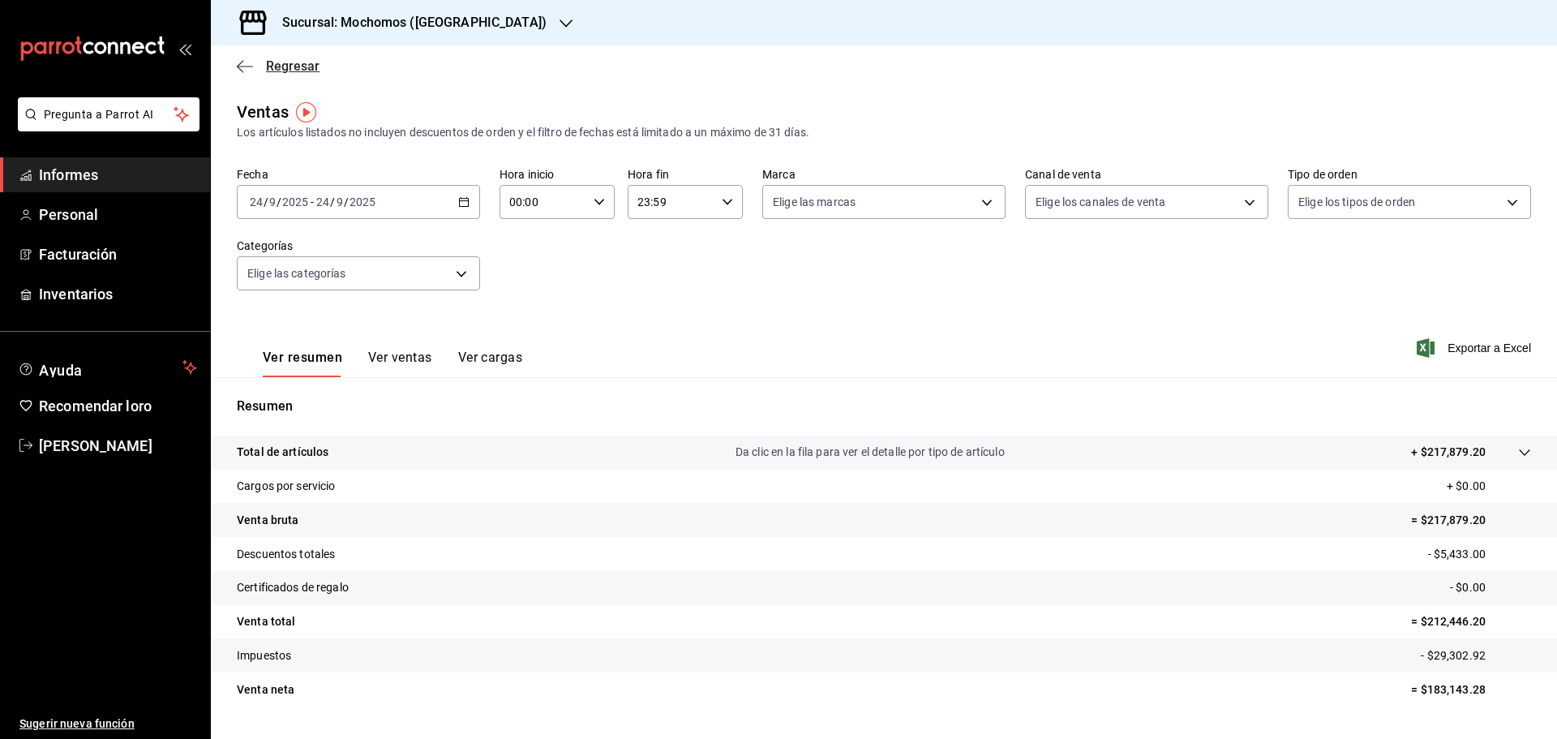
click at [248, 67] on icon "button" at bounding box center [245, 66] width 16 height 15
